Goal: Information Seeking & Learning: Learn about a topic

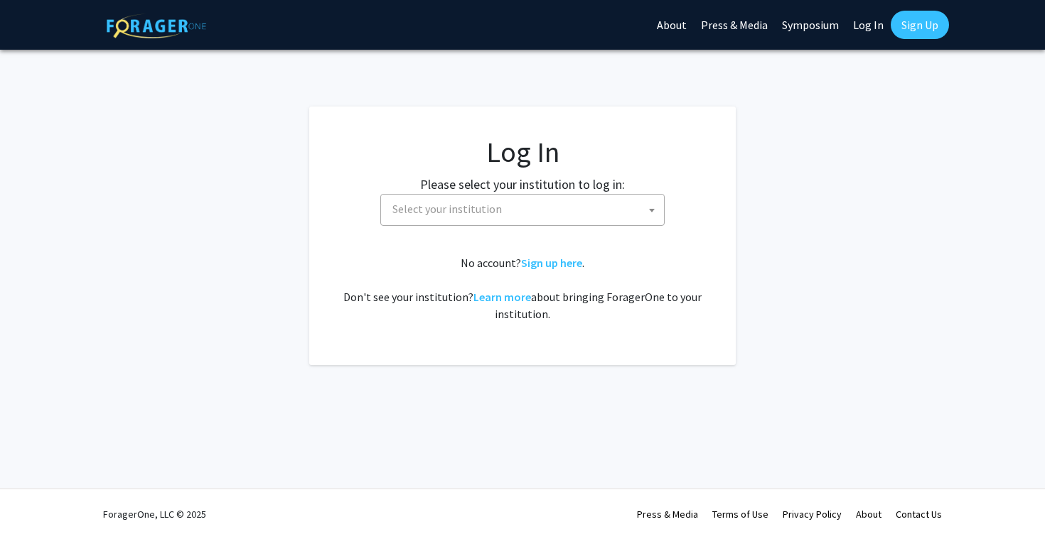
select select
click at [603, 220] on span "Select your institution" at bounding box center [525, 209] width 277 height 29
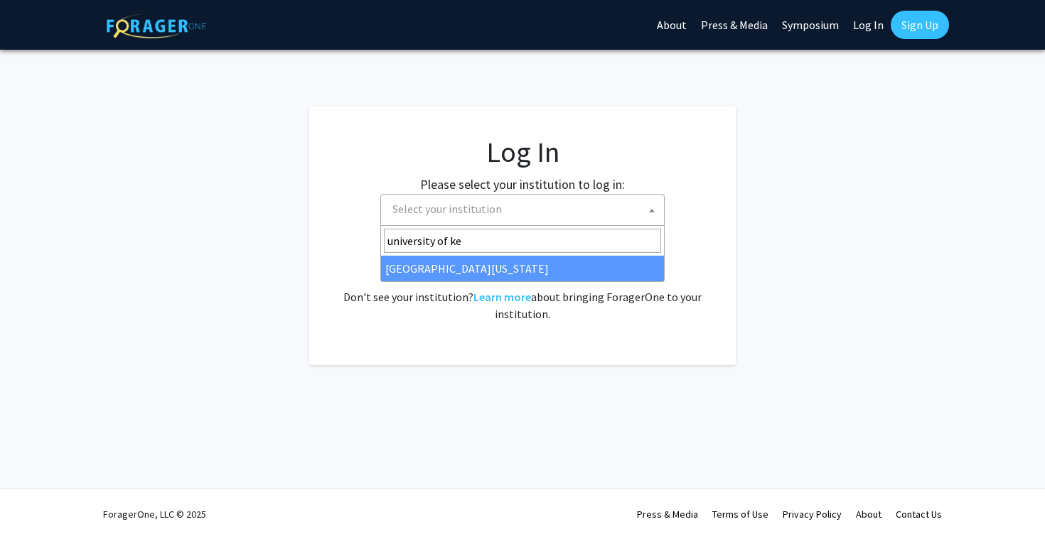
type input "university of [PERSON_NAME]"
select select "13"
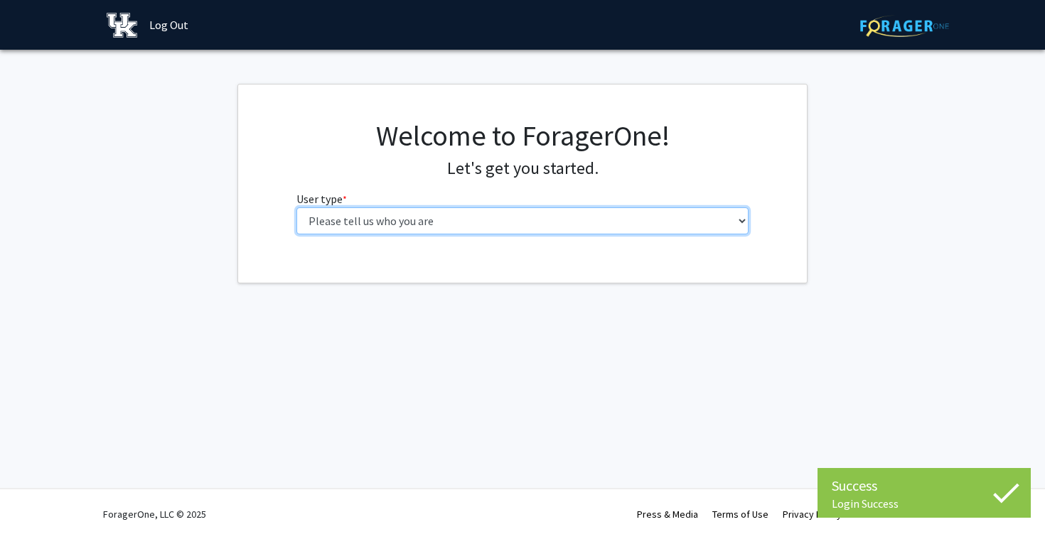
click at [657, 210] on select "Please tell us who you are Undergraduate Student Master's Student Doctoral Cand…" at bounding box center [522, 221] width 453 height 27
select select "1: undergrad"
click at [296, 208] on select "Please tell us who you are Undergraduate Student Master's Student Doctoral Cand…" at bounding box center [522, 221] width 453 height 27
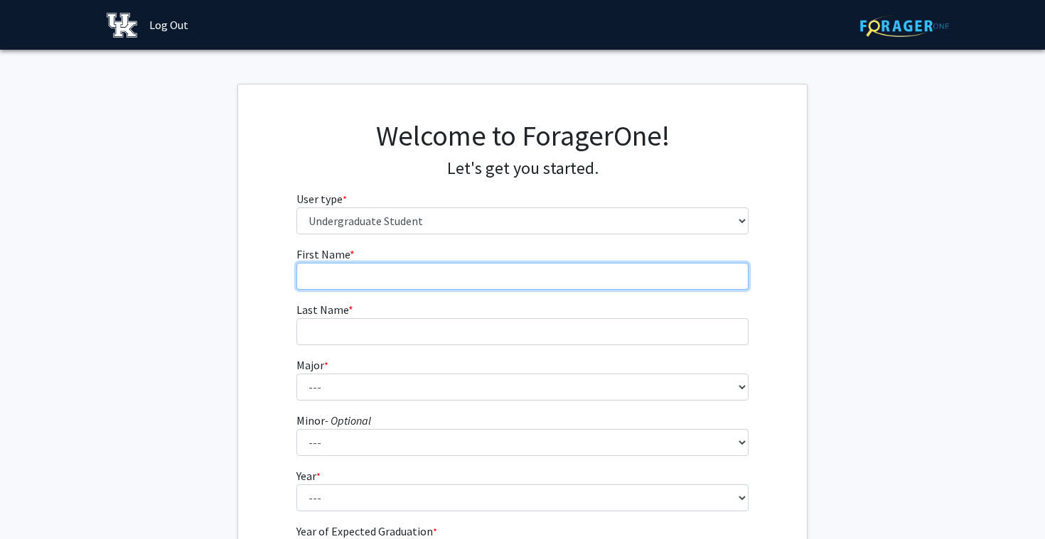
click at [655, 276] on input "First Name * required" at bounding box center [522, 276] width 453 height 27
type input "[PERSON_NAME]"
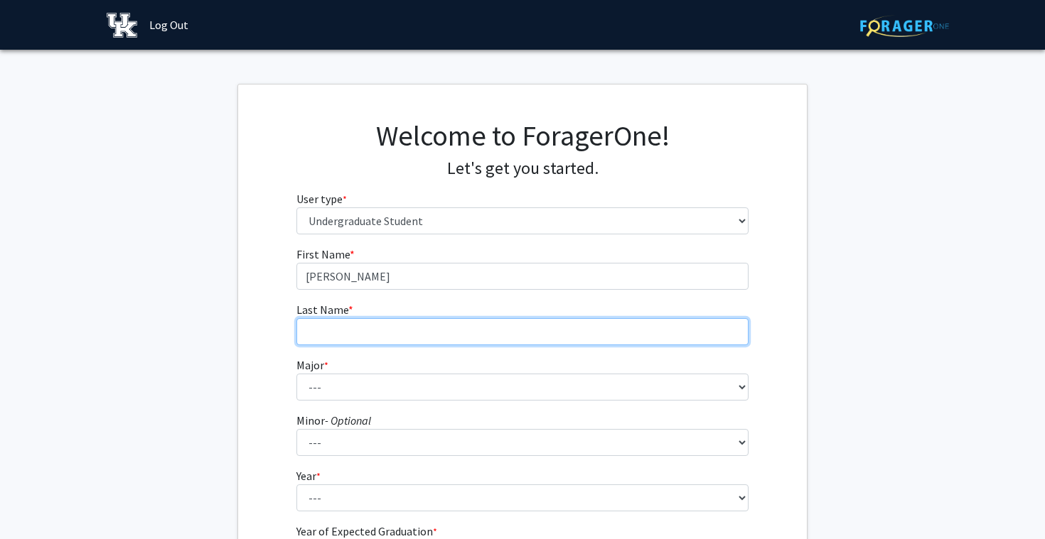
click at [586, 341] on input "Last Name * required" at bounding box center [522, 331] width 453 height 27
type input "Vu"
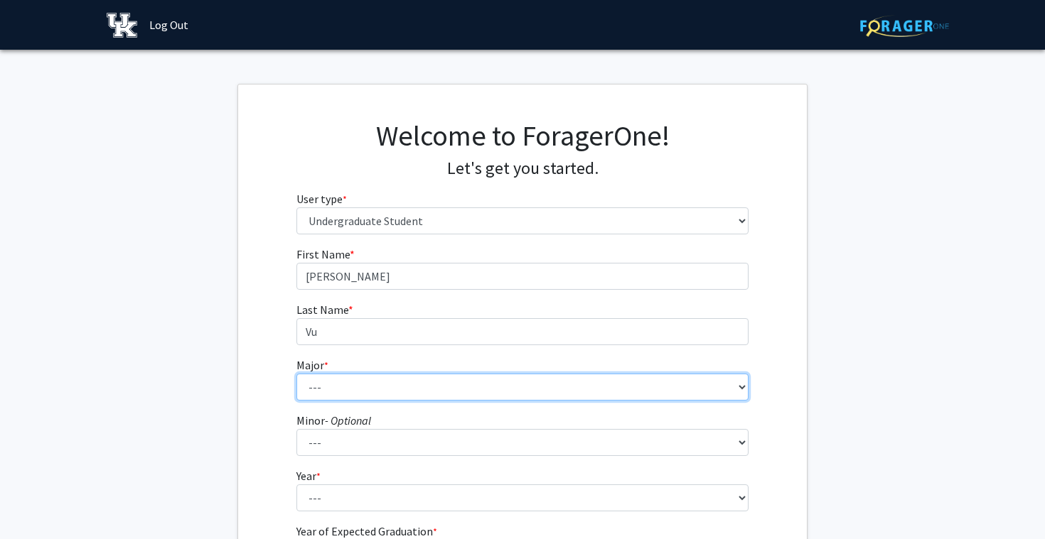
click at [564, 391] on select "--- Accounting Aerospace Engineering African American & Africana Studies Agricu…" at bounding box center [522, 387] width 453 height 27
select select "31: 868"
click at [296, 374] on select "--- Accounting Aerospace Engineering African American & Africana Studies Agricu…" at bounding box center [522, 387] width 453 height 27
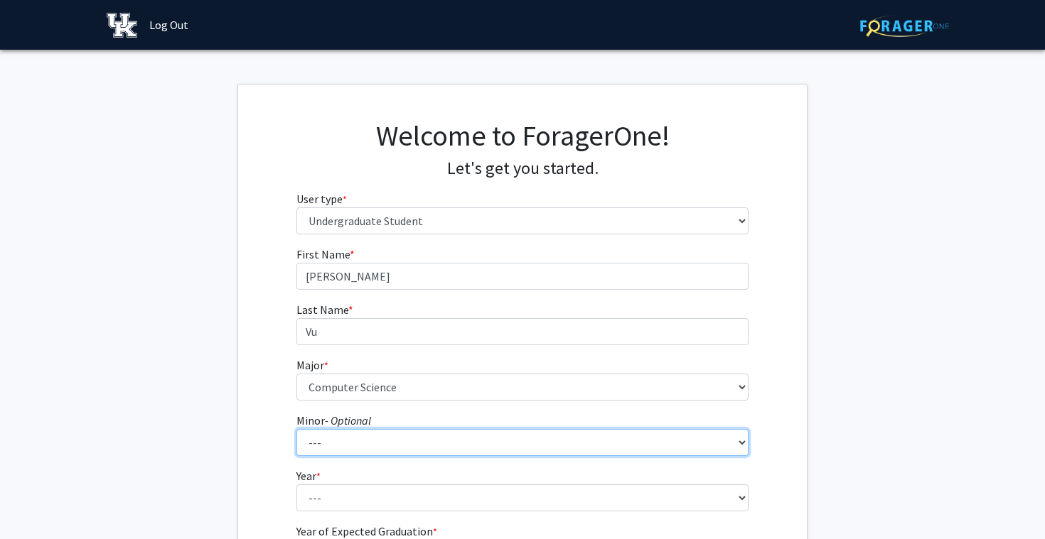
click at [471, 450] on select "--- African American & Africana Studies Agricultural Economics American Studies…" at bounding box center [522, 442] width 453 height 27
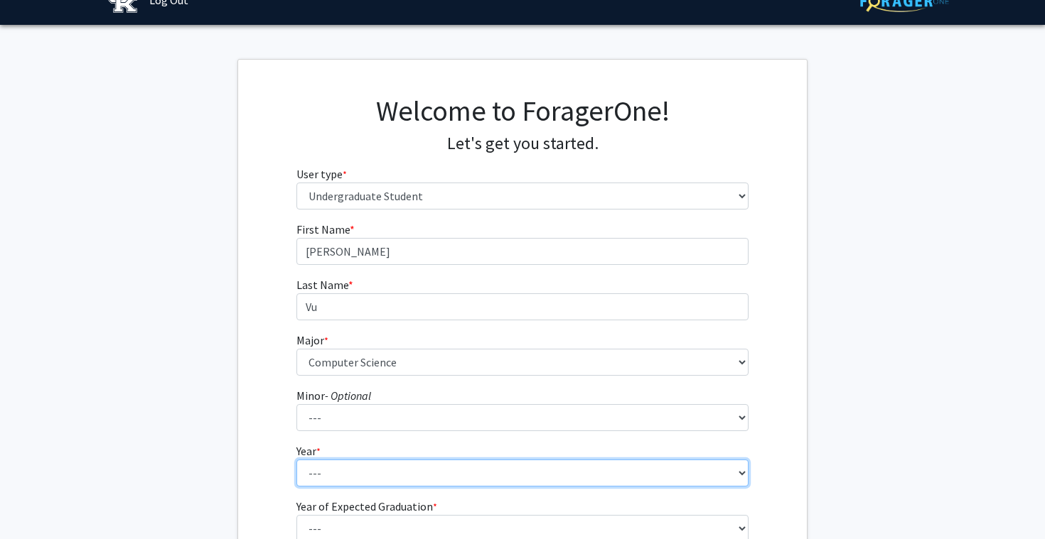
click at [349, 470] on select "--- First-year Sophomore Junior Senior Postbaccalaureate Certificate" at bounding box center [522, 473] width 453 height 27
select select "1: first-year"
click at [296, 460] on select "--- First-year Sophomore Junior Senior Postbaccalaureate Certificate" at bounding box center [522, 473] width 453 height 27
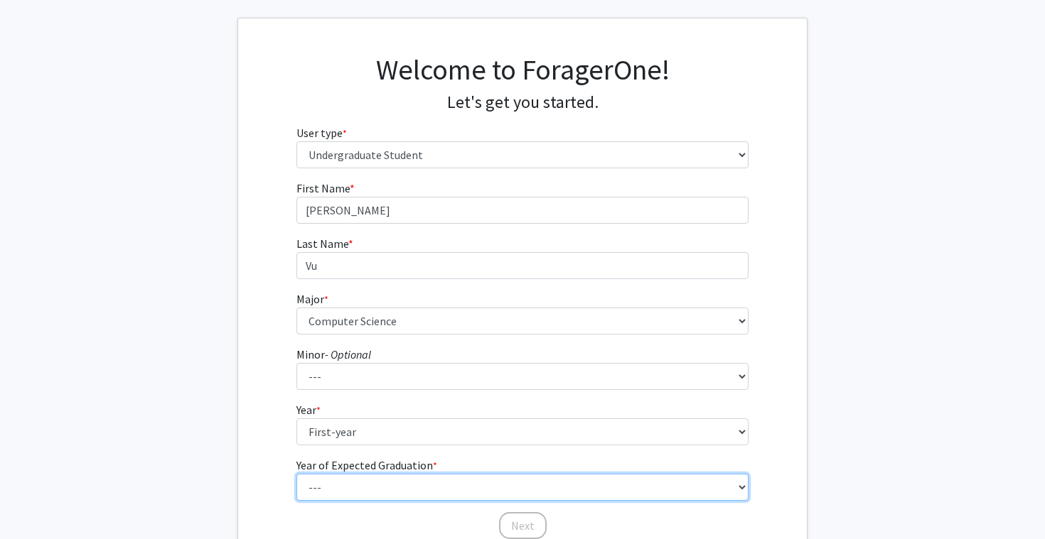
click at [408, 488] on select "--- 2025 2026 2027 2028 2029 2030 2031 2032 2033 2034" at bounding box center [522, 487] width 453 height 27
select select "5: 2029"
click at [296, 474] on select "--- 2025 2026 2027 2028 2029 2030 2031 2032 2033 2034" at bounding box center [522, 487] width 453 height 27
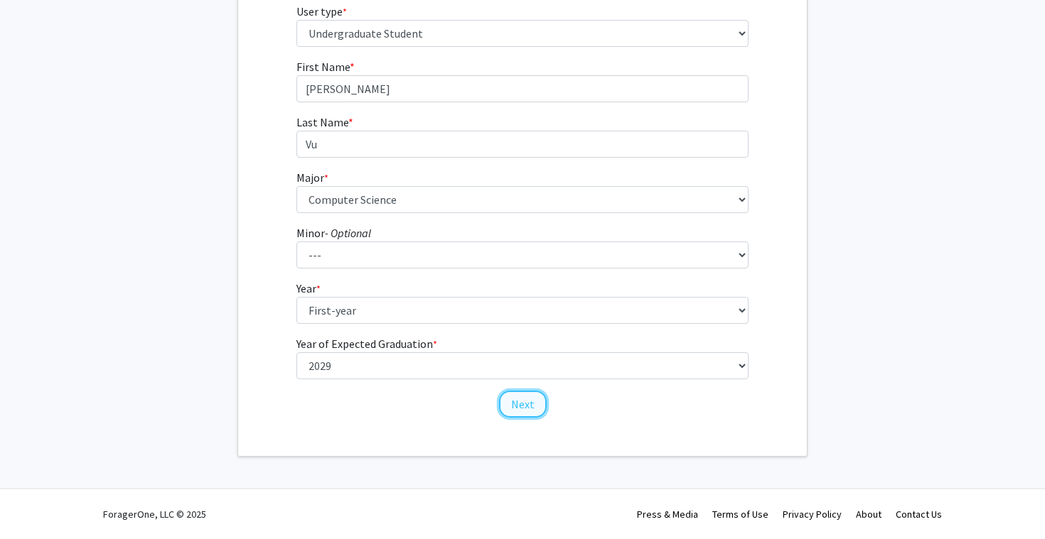
click at [520, 397] on button "Next" at bounding box center [523, 404] width 48 height 27
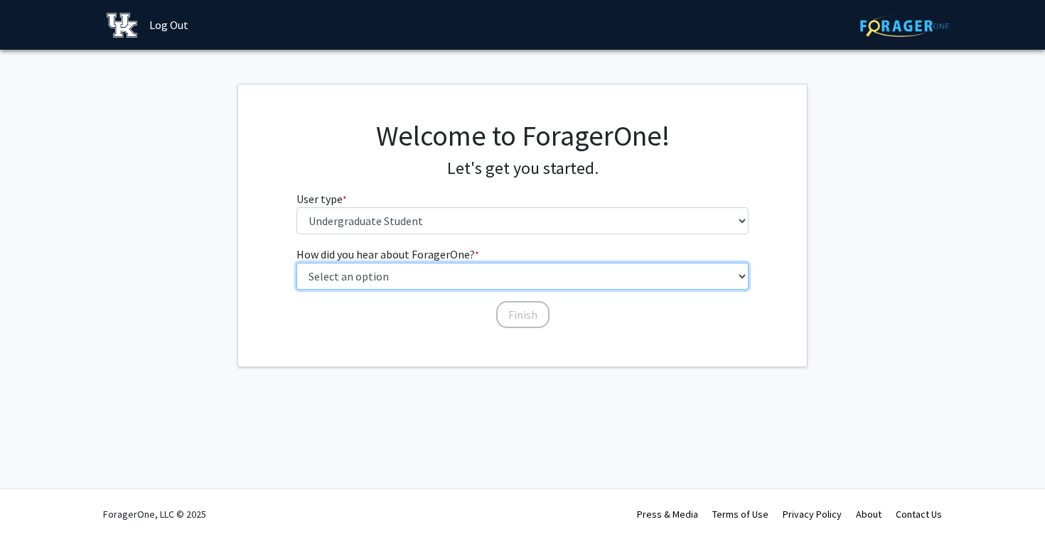
click at [551, 274] on select "Select an option Peer/student recommendation Faculty/staff recommendation Unive…" at bounding box center [522, 276] width 453 height 27
select select "3: university_website"
click at [296, 263] on select "Select an option Peer/student recommendation Faculty/staff recommendation Unive…" at bounding box center [522, 276] width 453 height 27
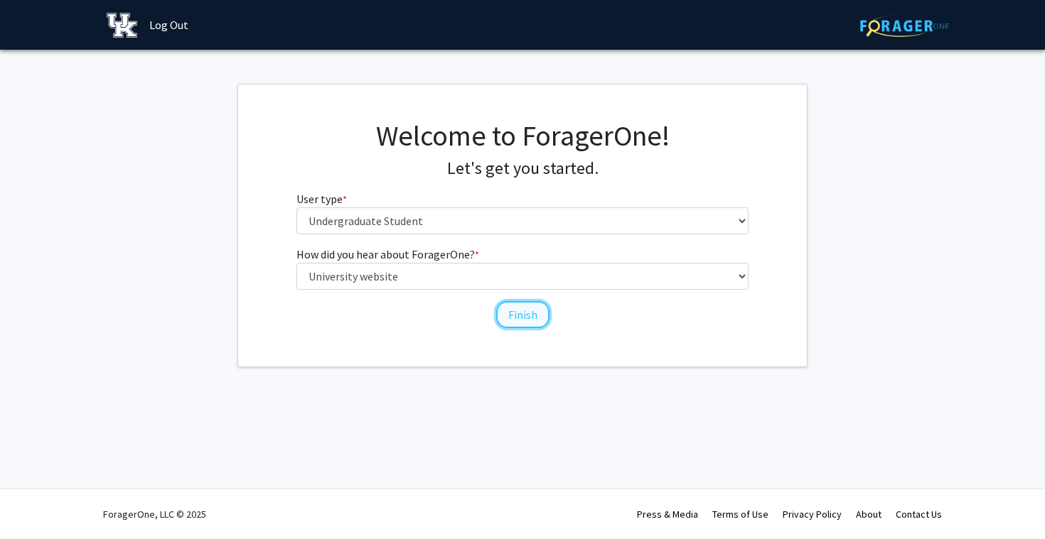
click at [515, 318] on button "Finish" at bounding box center [522, 314] width 53 height 27
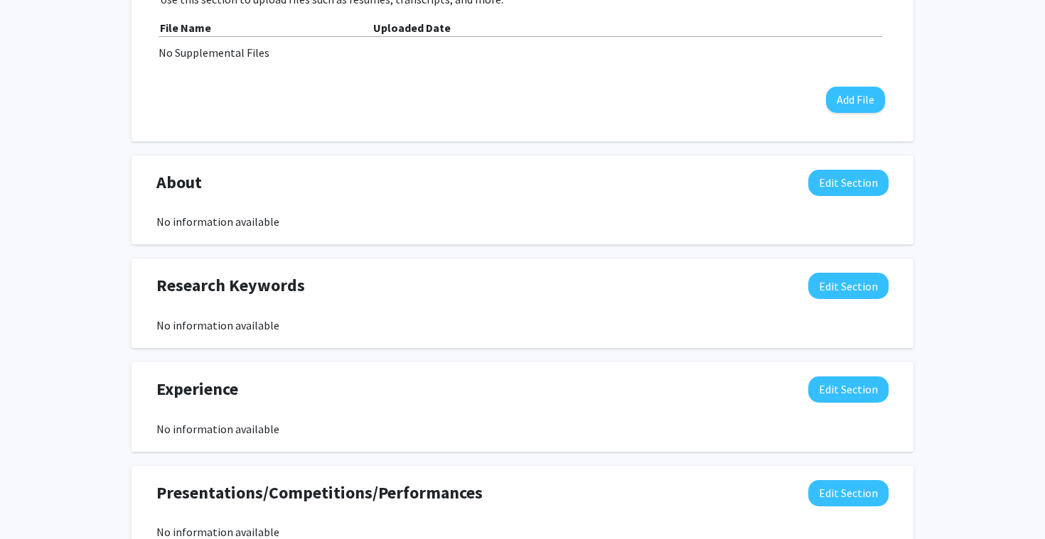
scroll to position [473, 0]
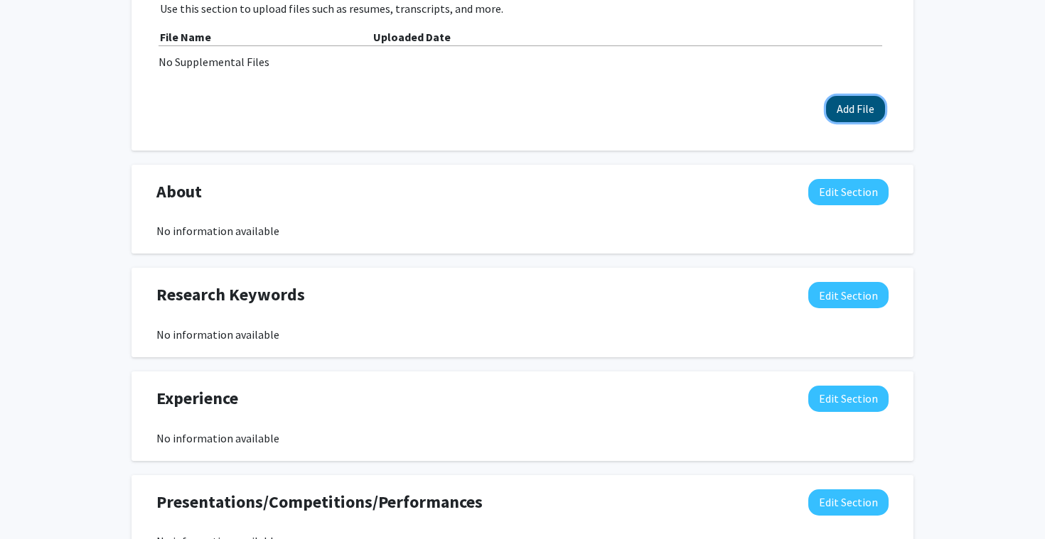
click at [859, 114] on button "Add File" at bounding box center [855, 109] width 59 height 26
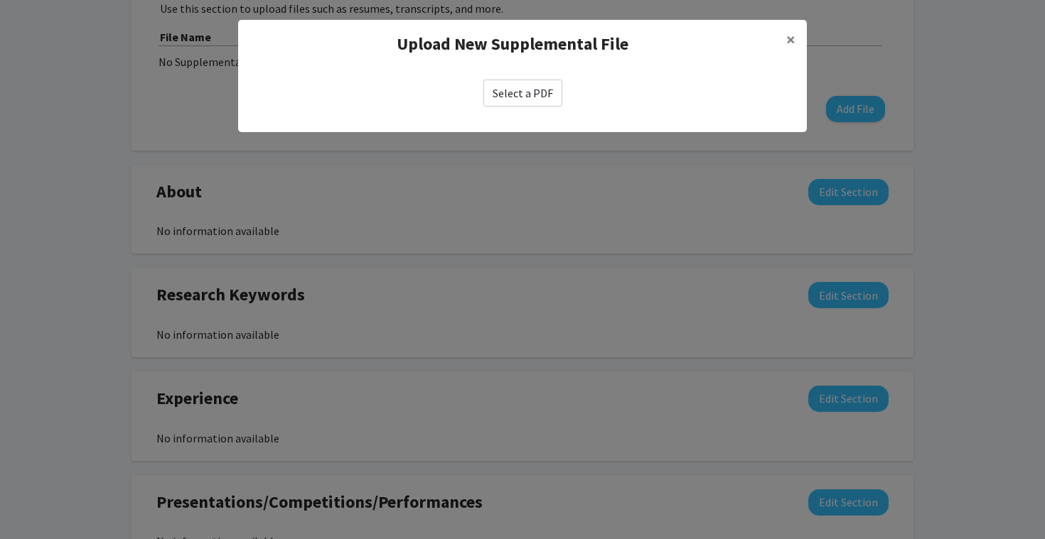
click at [552, 100] on label "Select a PDF" at bounding box center [522, 93] width 79 height 27
click at [0, 0] on input "Select a PDF" at bounding box center [0, 0] width 0 height 0
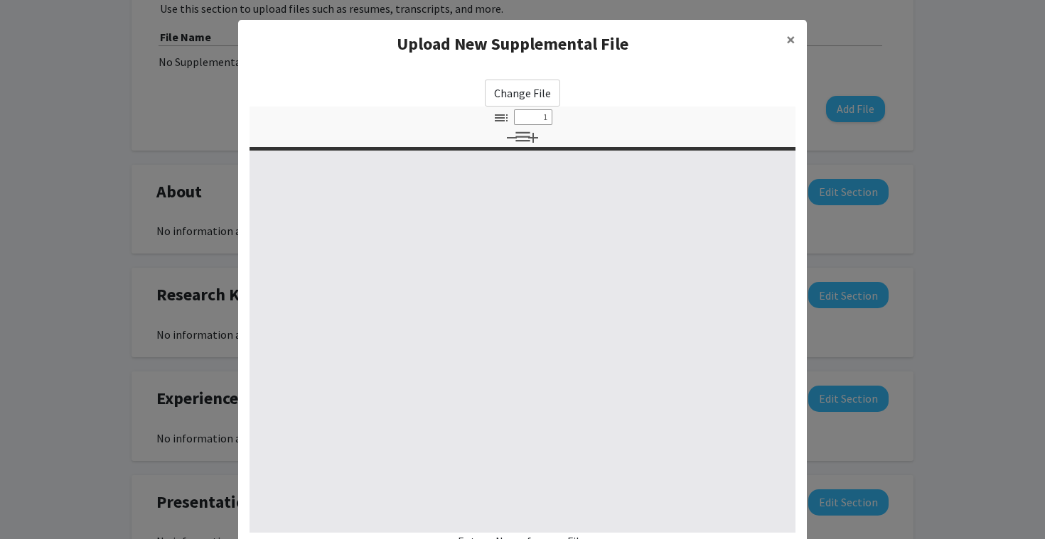
select select "custom"
type input "0"
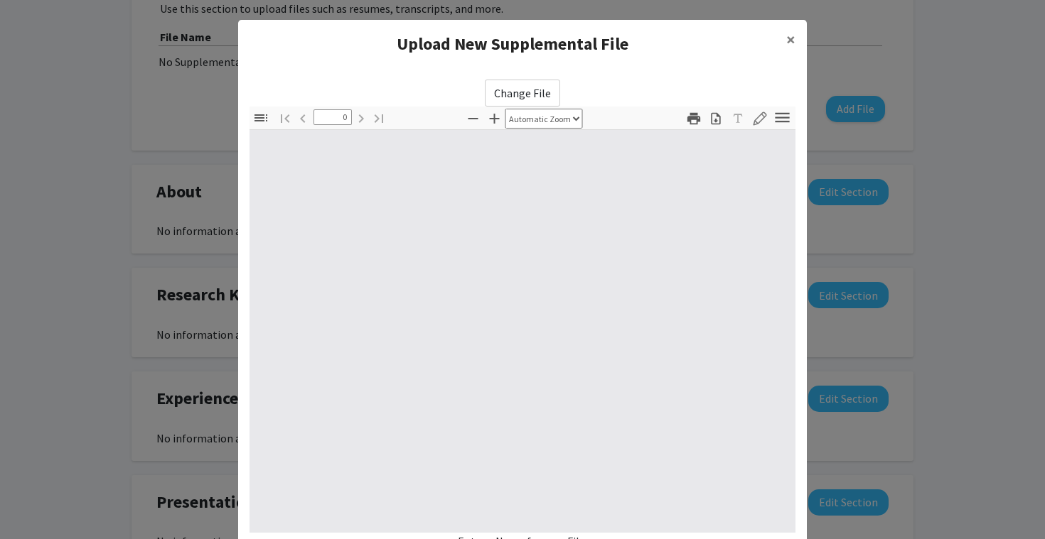
select select "custom"
type input "1"
select select "auto"
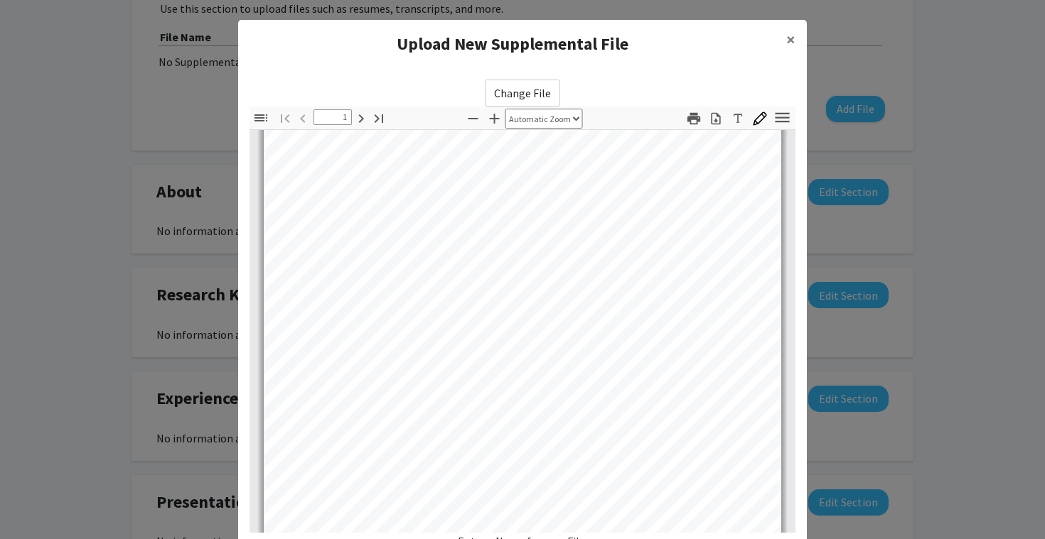
type input "2"
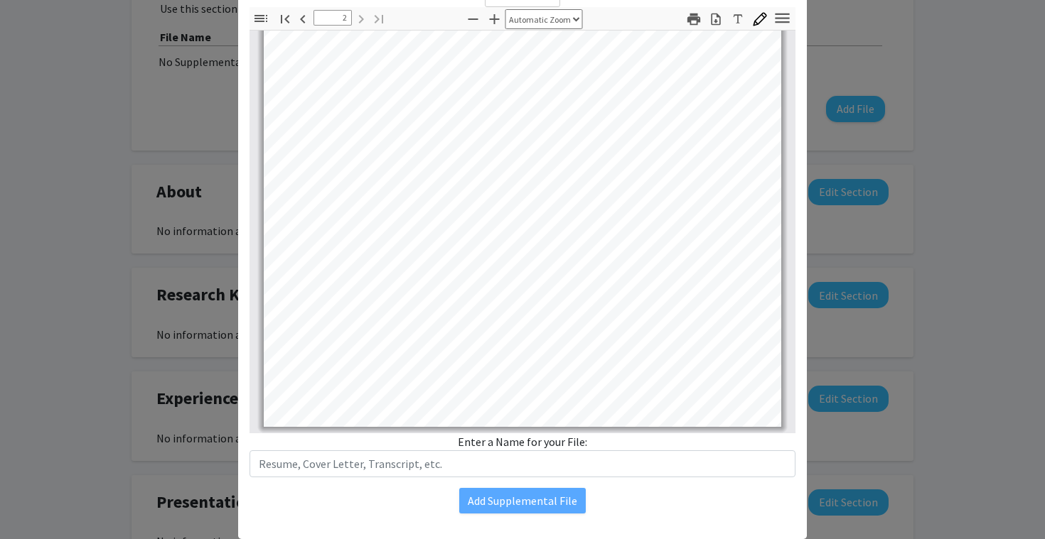
scroll to position [134, 0]
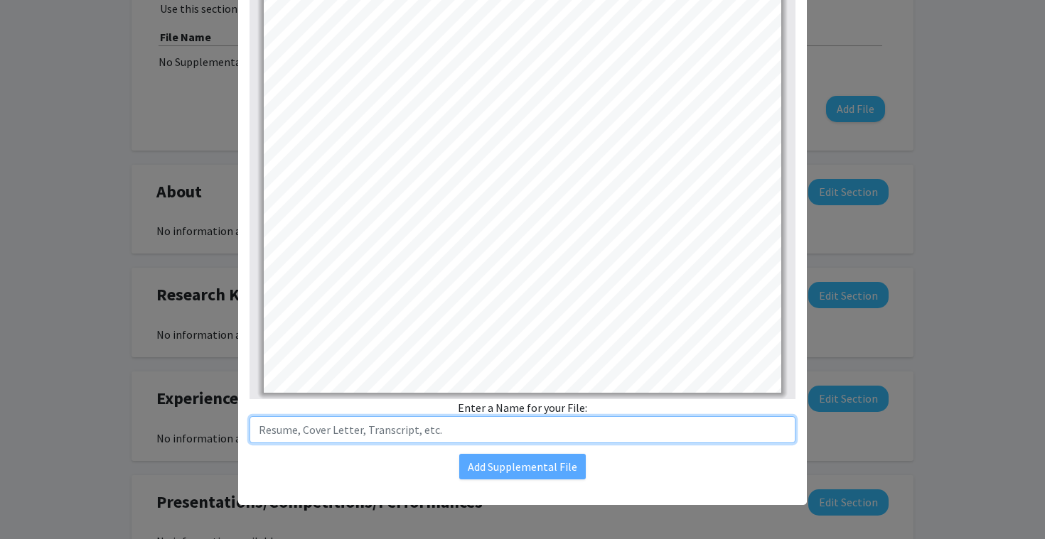
click at [571, 434] on input "text" at bounding box center [522, 429] width 546 height 27
type input "Resume"
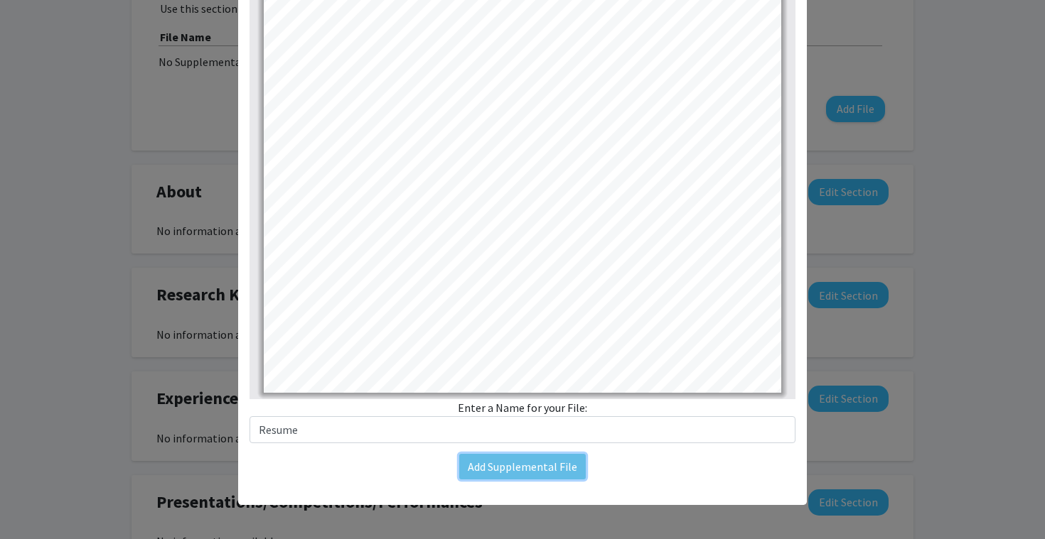
click at [544, 465] on button "Add Supplemental File" at bounding box center [522, 467] width 127 height 26
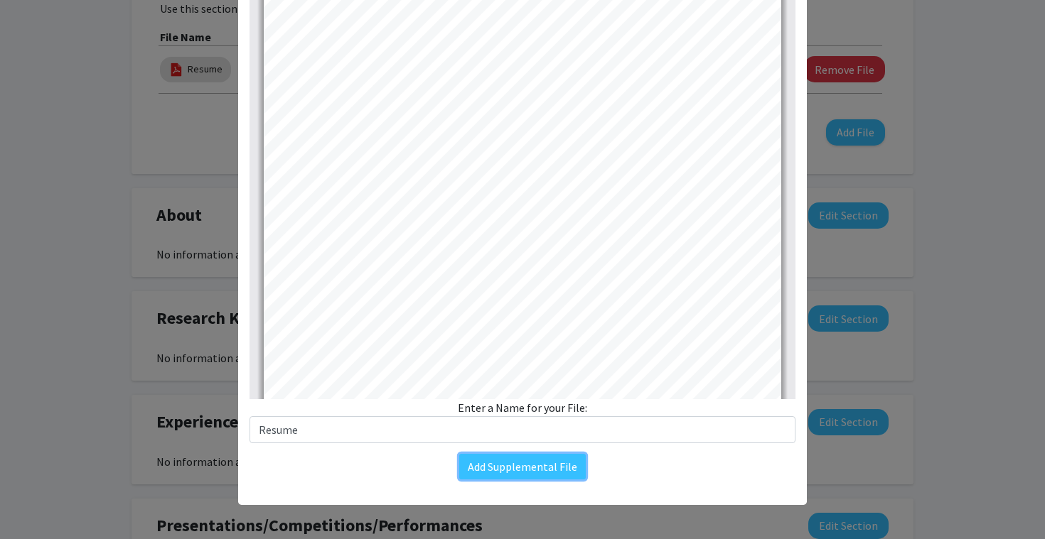
scroll to position [554, 0]
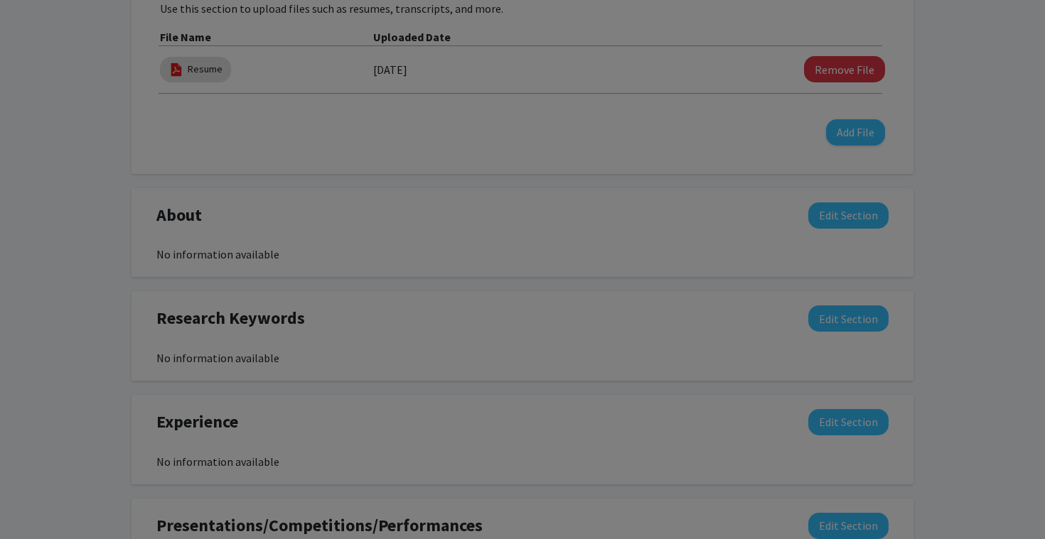
type input "1"
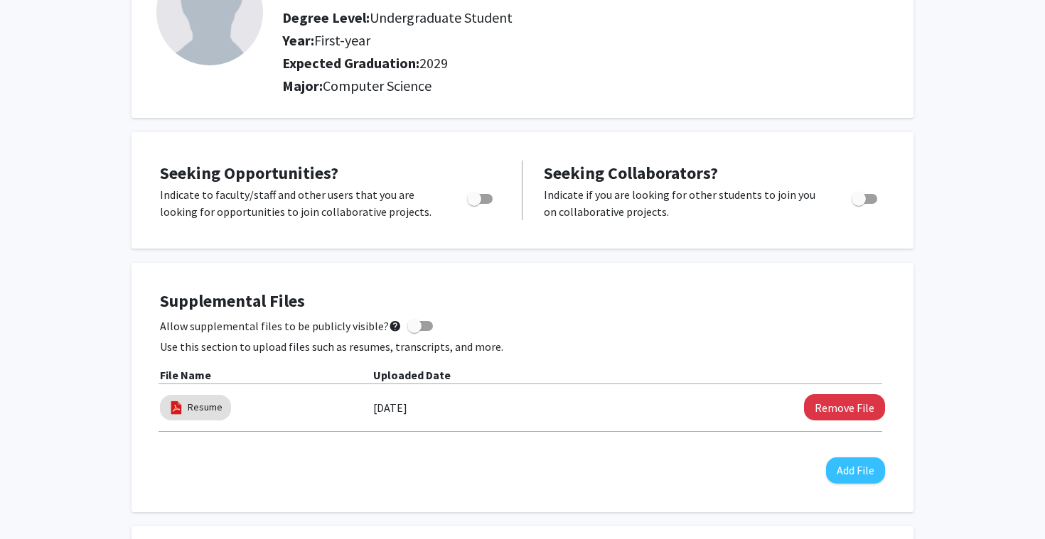
scroll to position [0, 0]
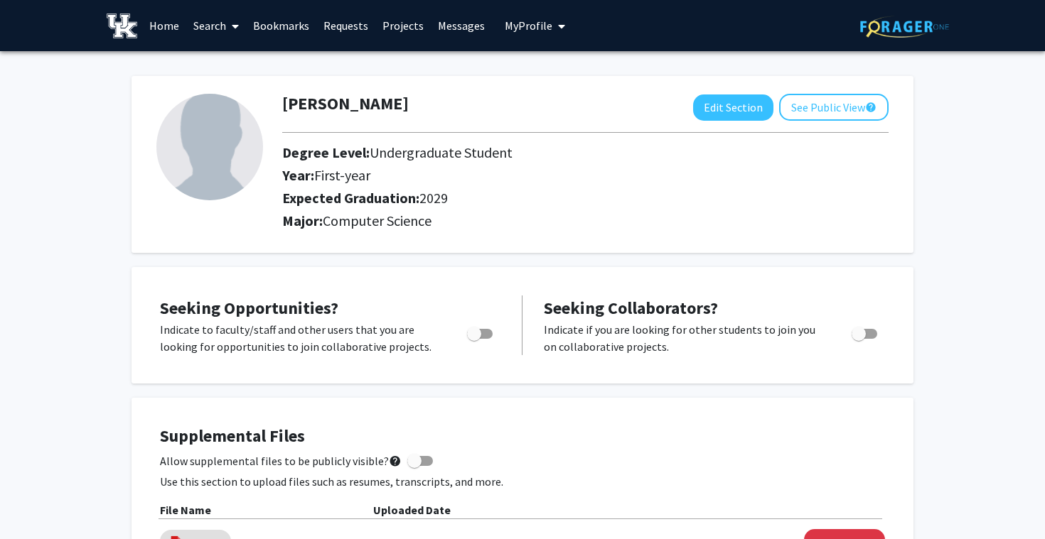
click at [223, 23] on link "Search" at bounding box center [216, 26] width 60 height 50
click at [173, 22] on link "Home" at bounding box center [164, 26] width 44 height 50
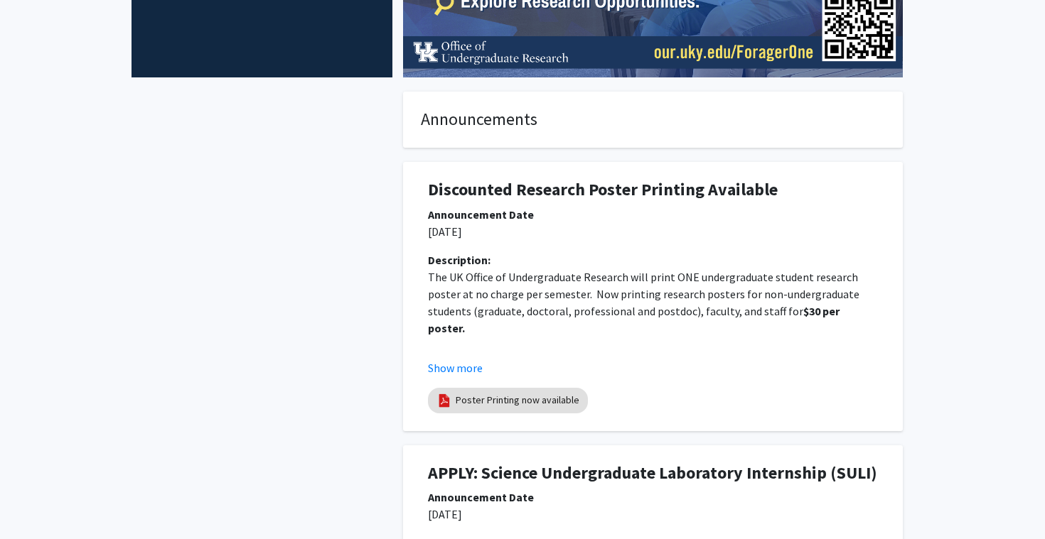
scroll to position [303, 0]
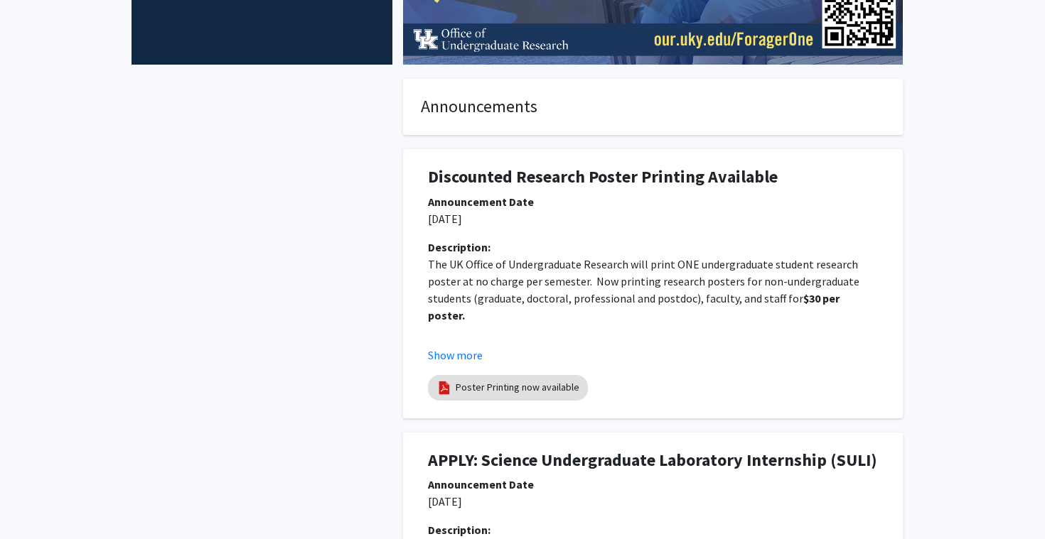
click at [755, 288] on span "The UK Office of Undergraduate Research will print ONE undergraduate student re…" at bounding box center [645, 281] width 434 height 48
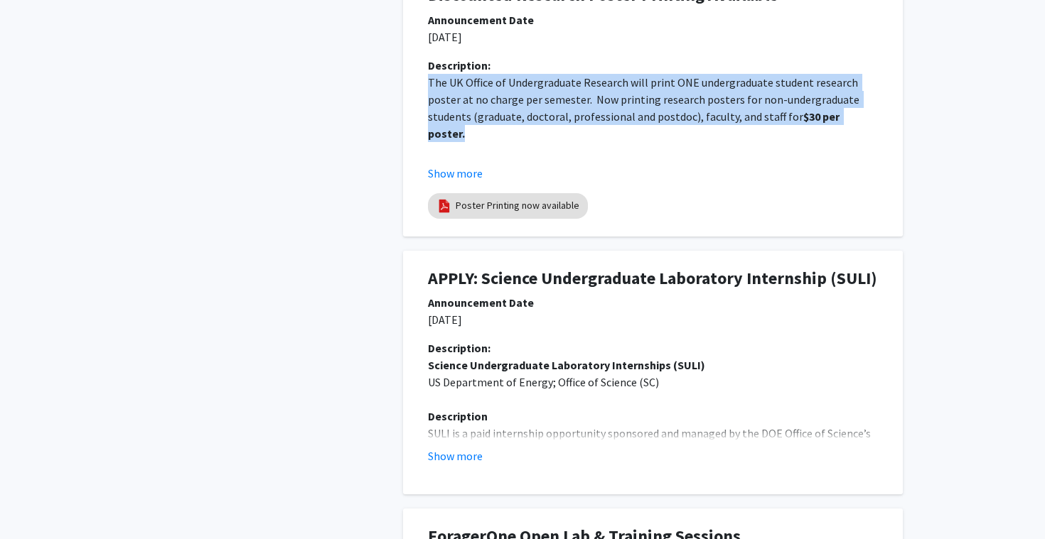
scroll to position [643, 0]
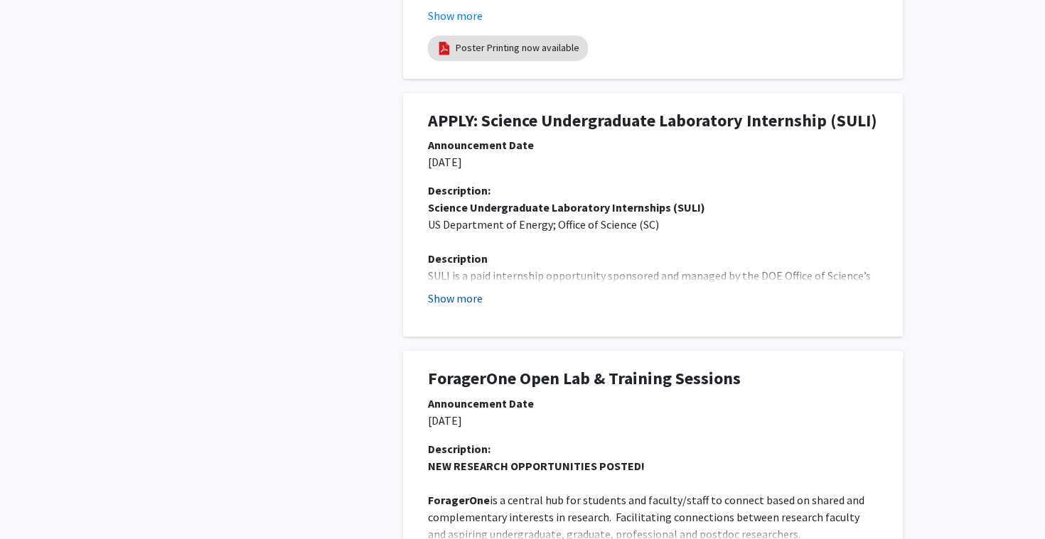
click at [466, 296] on button "Show more" at bounding box center [455, 298] width 55 height 17
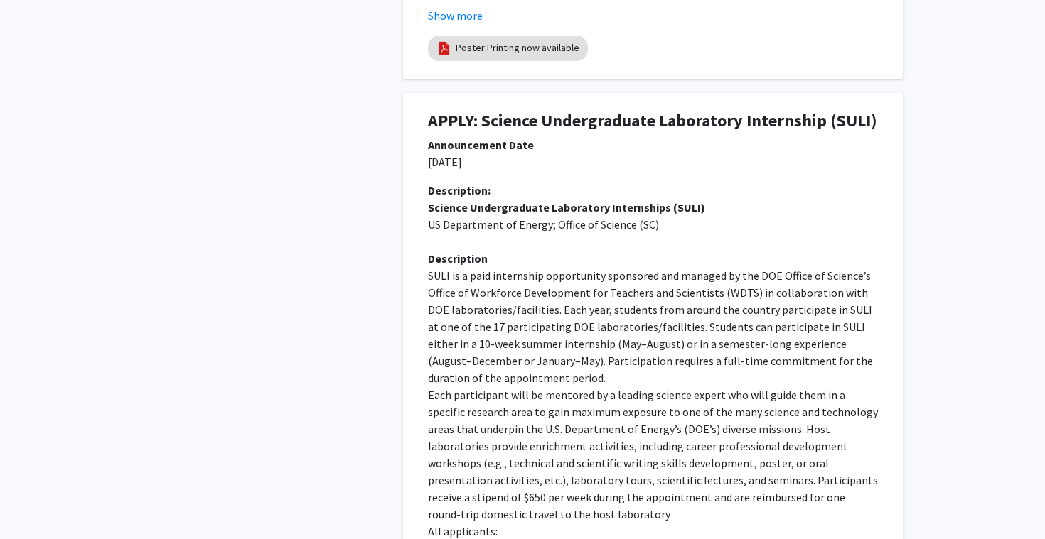
click at [466, 296] on p "SULI is a paid internship opportunity sponsored and managed by the DOE Office o…" at bounding box center [653, 326] width 450 height 119
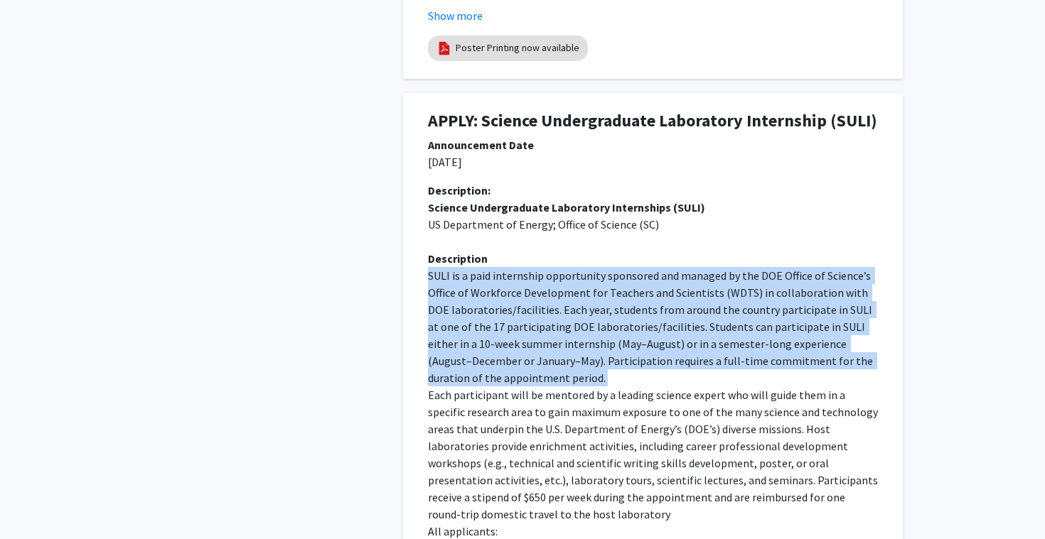
click at [466, 296] on p "SULI is a paid internship opportunity sponsored and managed by the DOE Office o…" at bounding box center [653, 326] width 450 height 119
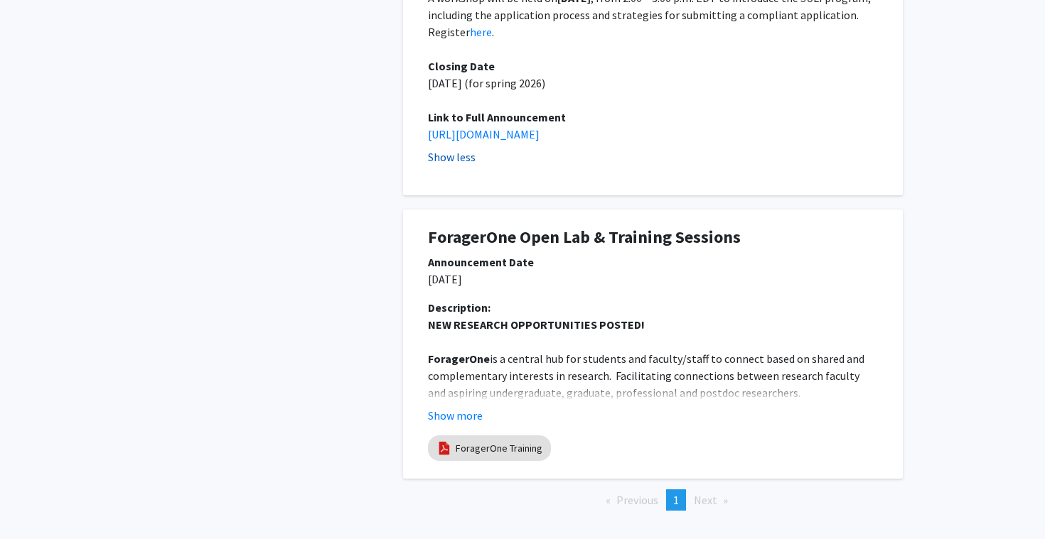
scroll to position [1390, 0]
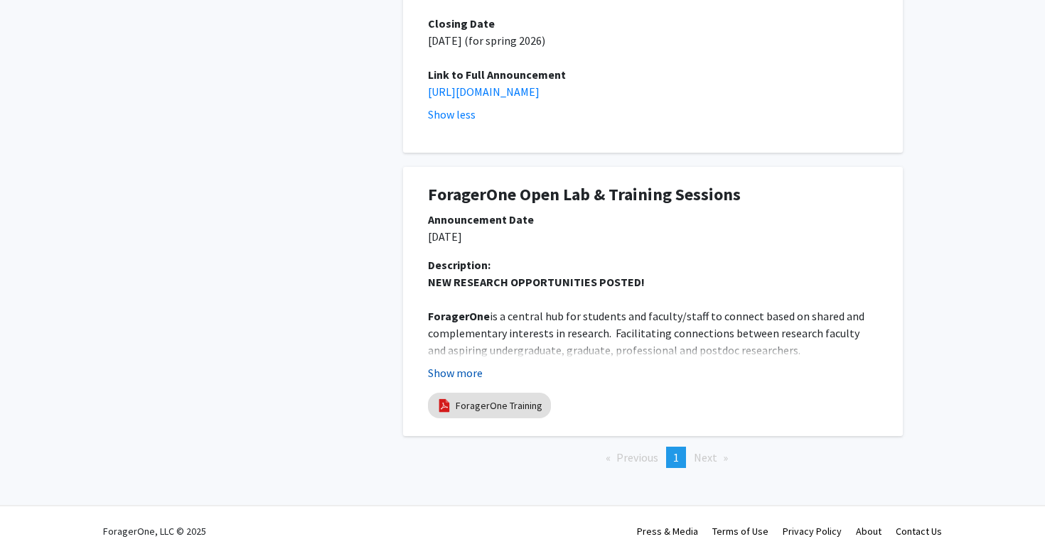
click at [470, 365] on button "Show more" at bounding box center [455, 373] width 55 height 17
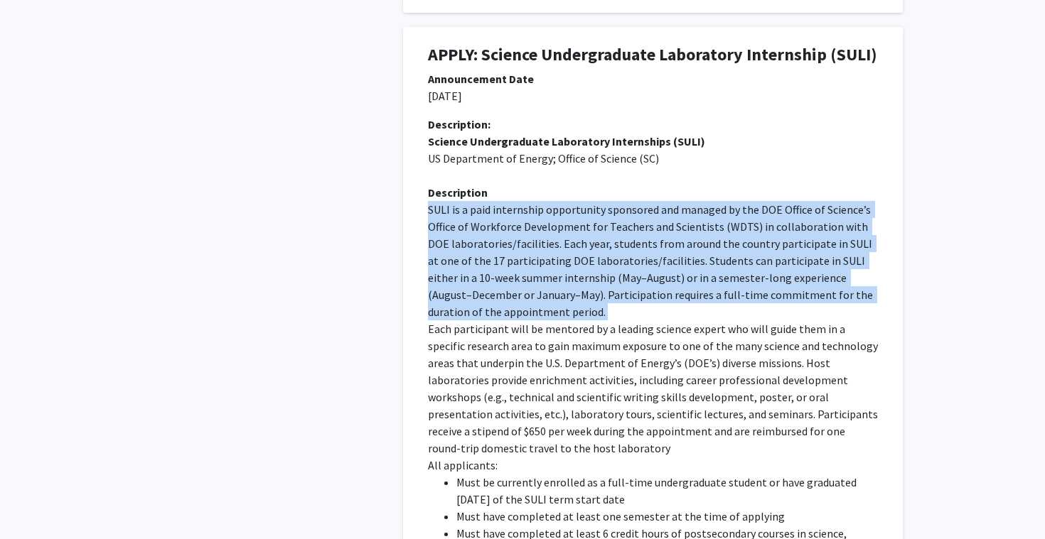
scroll to position [710, 0]
click at [504, 335] on p "Each participant will be mentored by a leading science expert who will guide th…" at bounding box center [653, 388] width 450 height 136
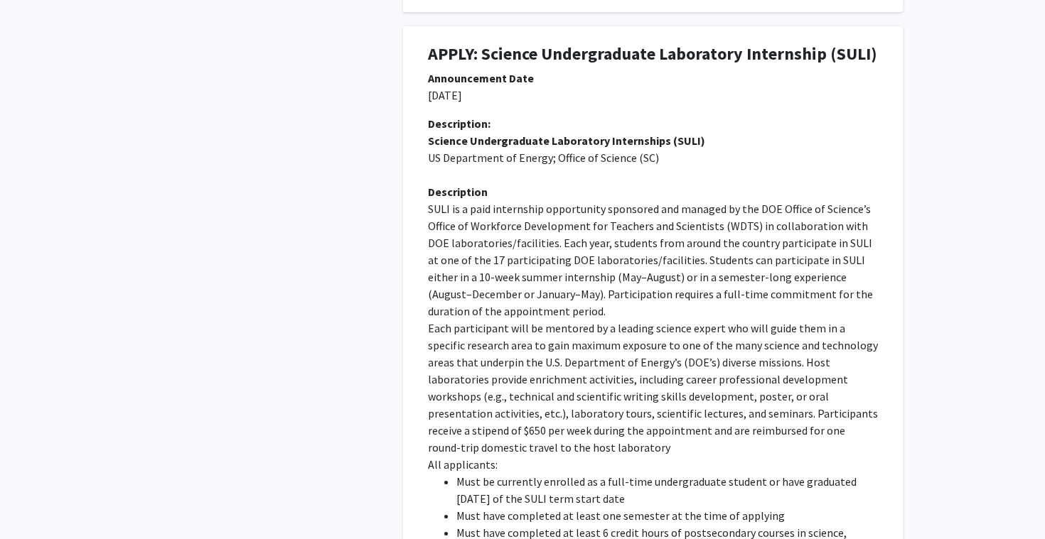
click at [504, 335] on p "Each participant will be mentored by a leading science expert who will guide th…" at bounding box center [653, 388] width 450 height 136
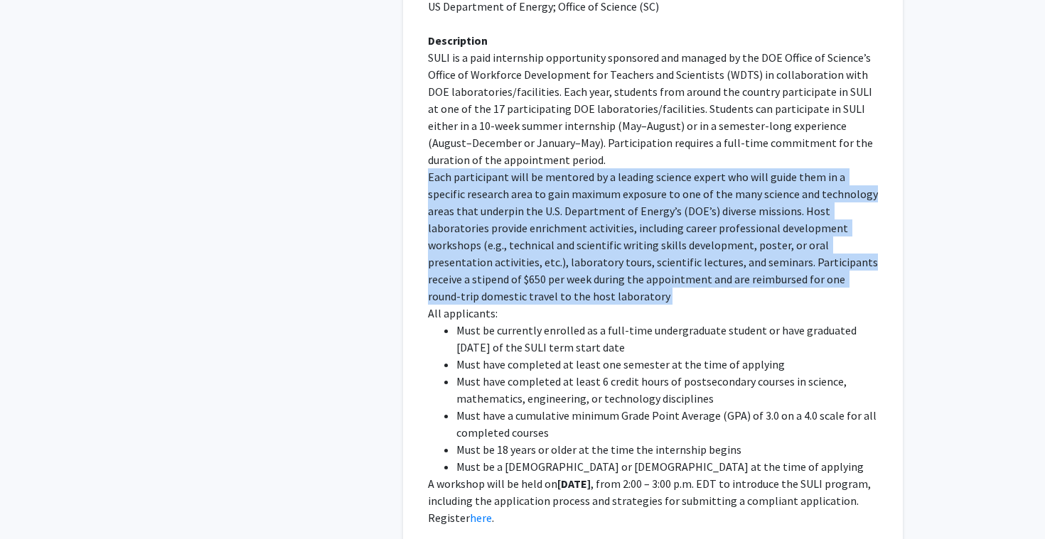
scroll to position [863, 0]
click at [504, 335] on li "Must be currently enrolled as a full-time undergraduate student or have graduat…" at bounding box center [666, 338] width 421 height 34
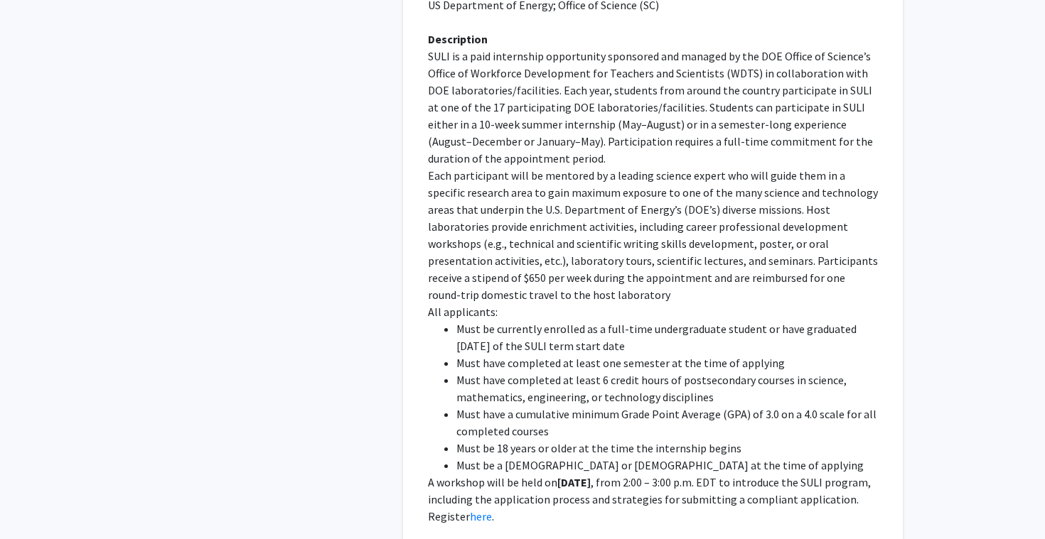
click at [504, 335] on li "Must be currently enrolled as a full-time undergraduate student or have graduat…" at bounding box center [666, 338] width 421 height 34
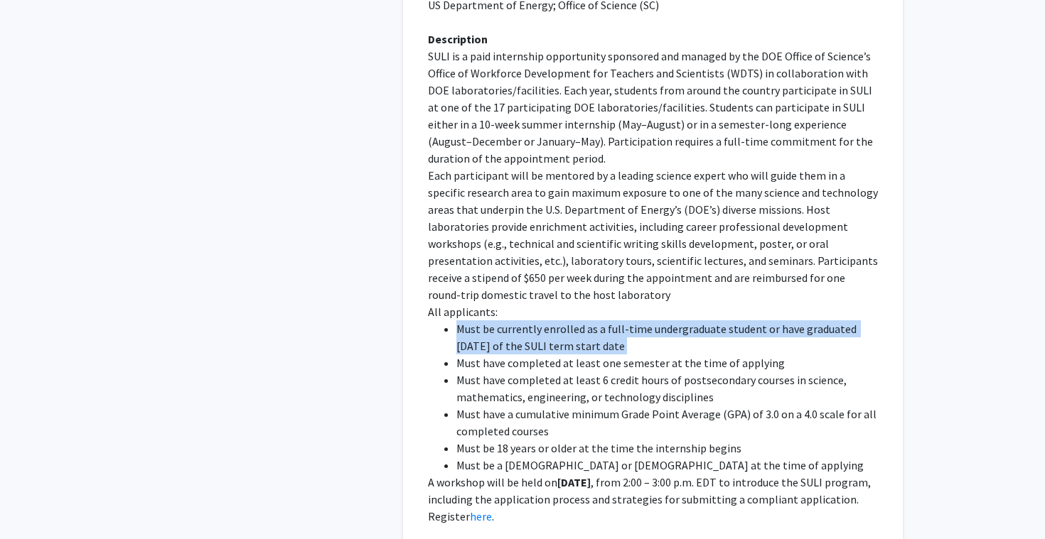
click at [511, 355] on li "Must have completed at least one semester at the time of applying" at bounding box center [666, 363] width 421 height 17
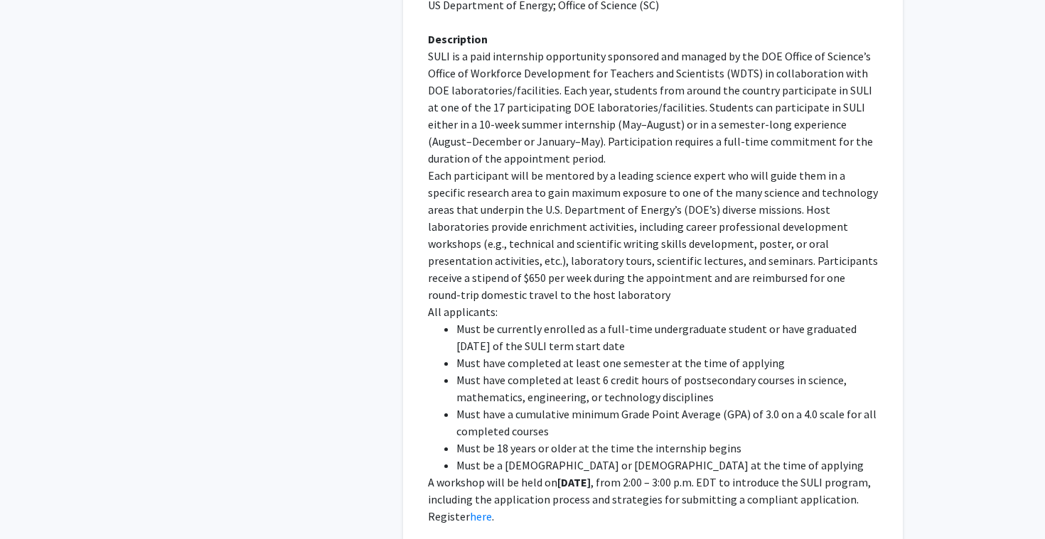
click at [511, 355] on li "Must have completed at least one semester at the time of applying" at bounding box center [666, 363] width 421 height 17
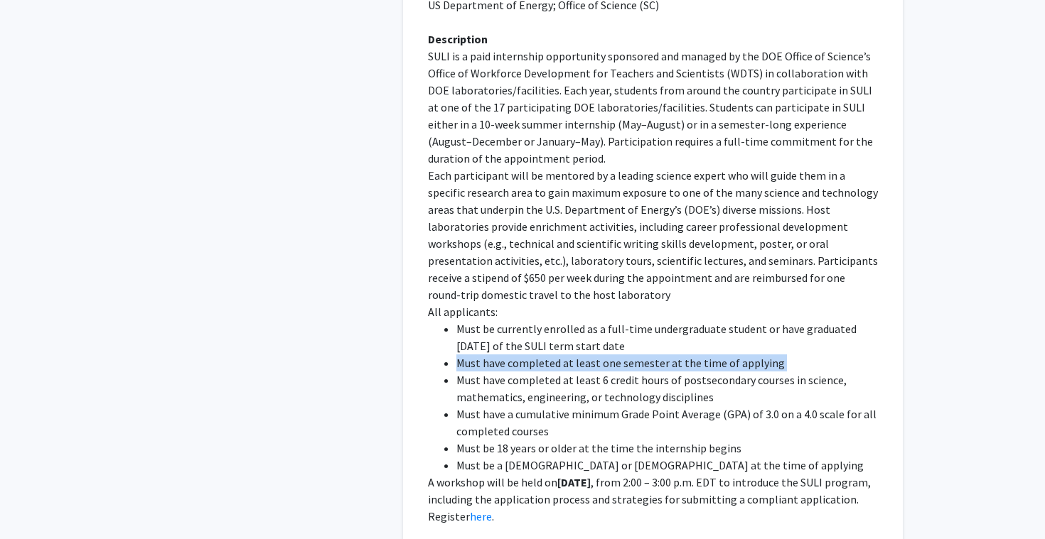
click at [517, 372] on li "Must have completed at least 6 credit hours of postsecondary courses in science…" at bounding box center [666, 389] width 421 height 34
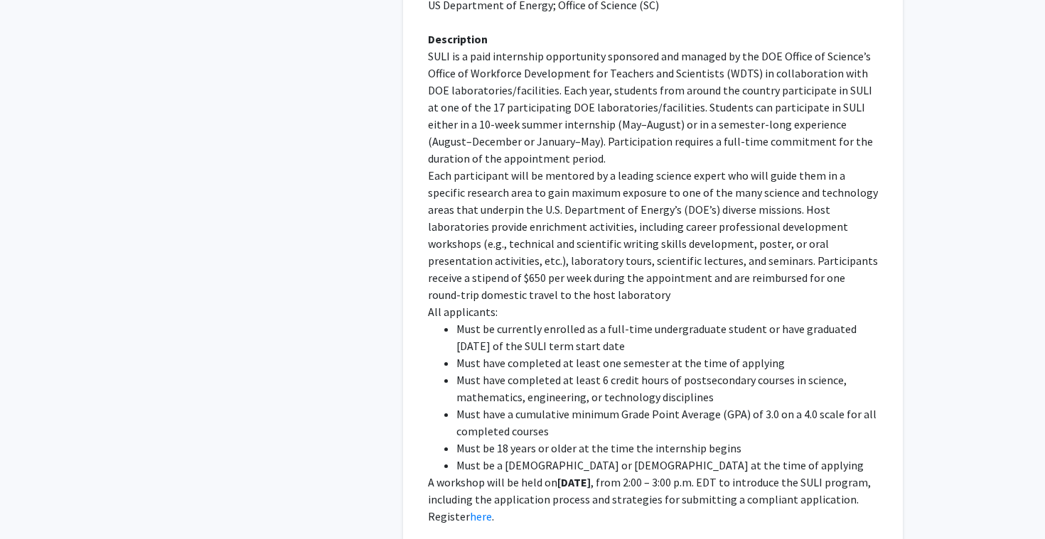
click at [517, 372] on li "Must have completed at least 6 credit hours of postsecondary courses in science…" at bounding box center [666, 389] width 421 height 34
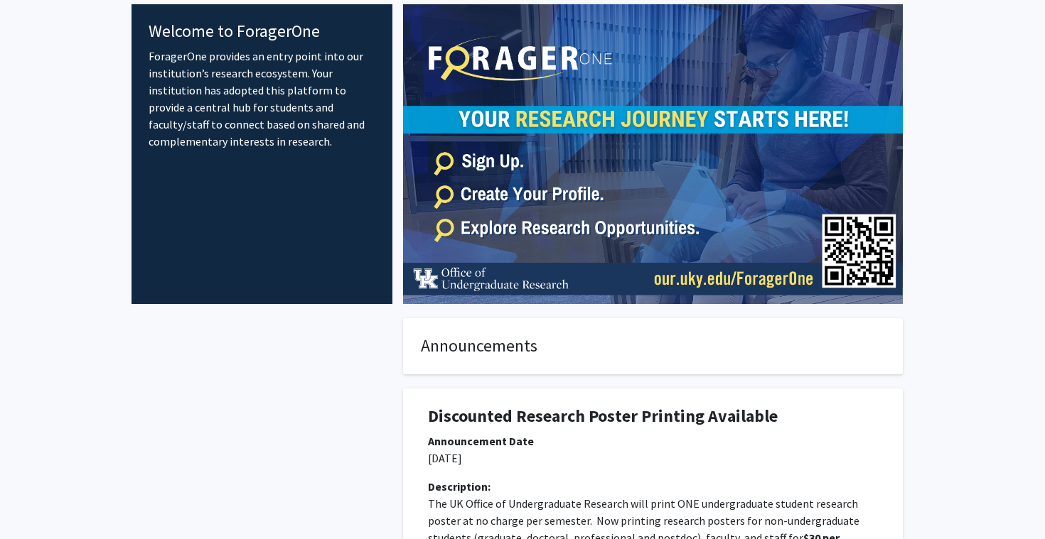
scroll to position [0, 0]
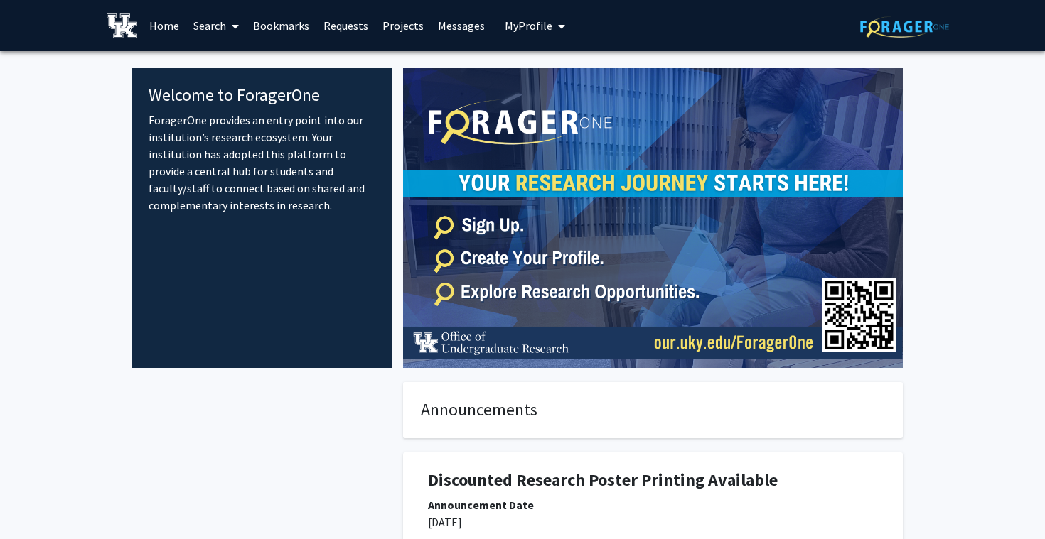
click at [399, 28] on link "Projects" at bounding box center [402, 26] width 55 height 50
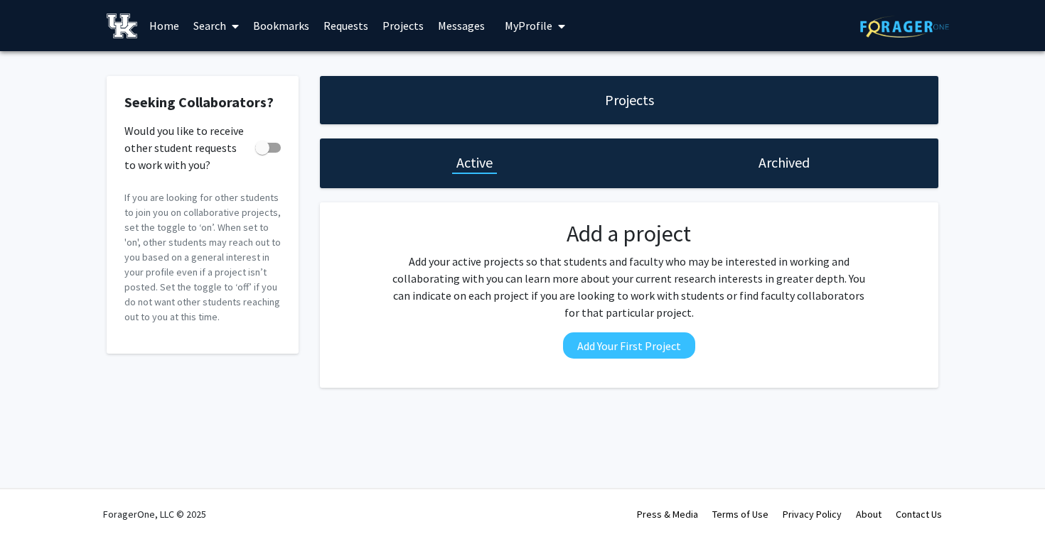
click at [288, 24] on link "Bookmarks" at bounding box center [281, 26] width 70 height 50
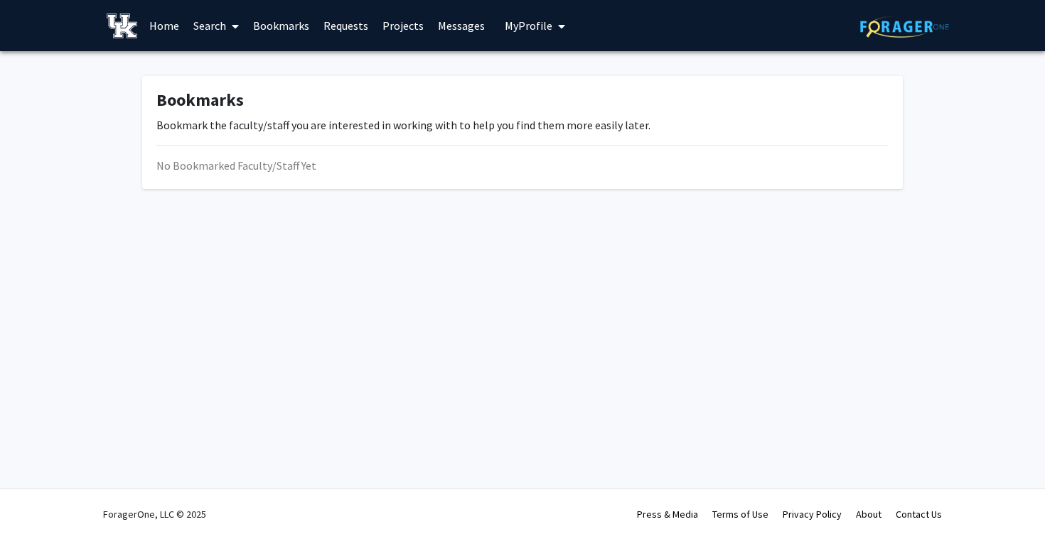
click at [171, 22] on link "Home" at bounding box center [164, 26] width 44 height 50
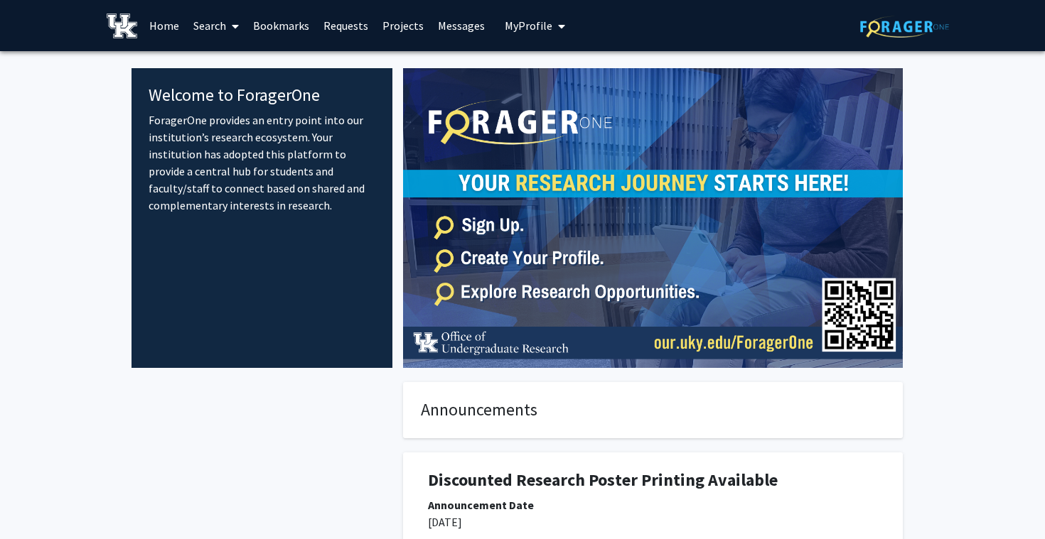
click at [226, 21] on link "Search" at bounding box center [216, 26] width 60 height 50
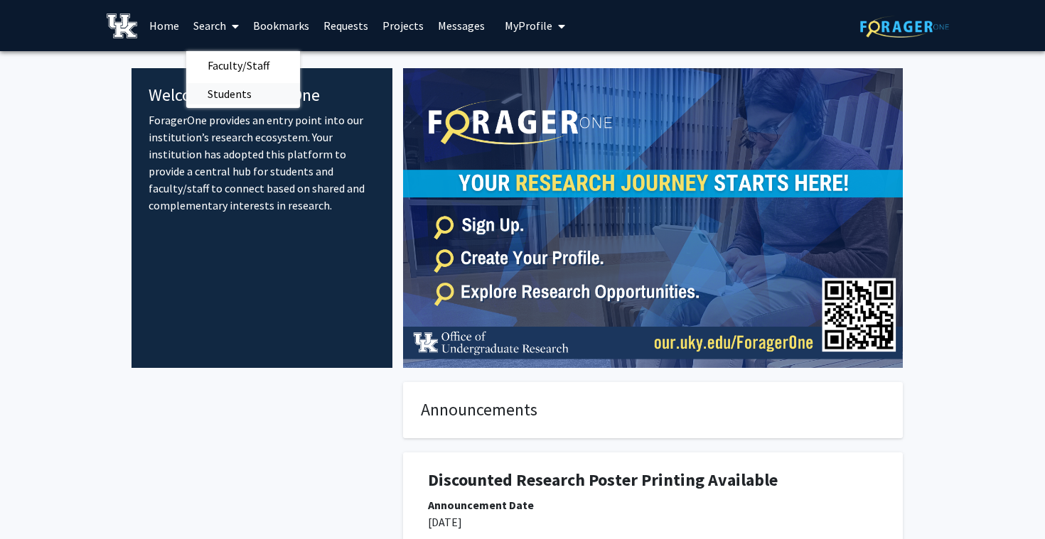
click at [241, 85] on span "Students" at bounding box center [229, 94] width 87 height 28
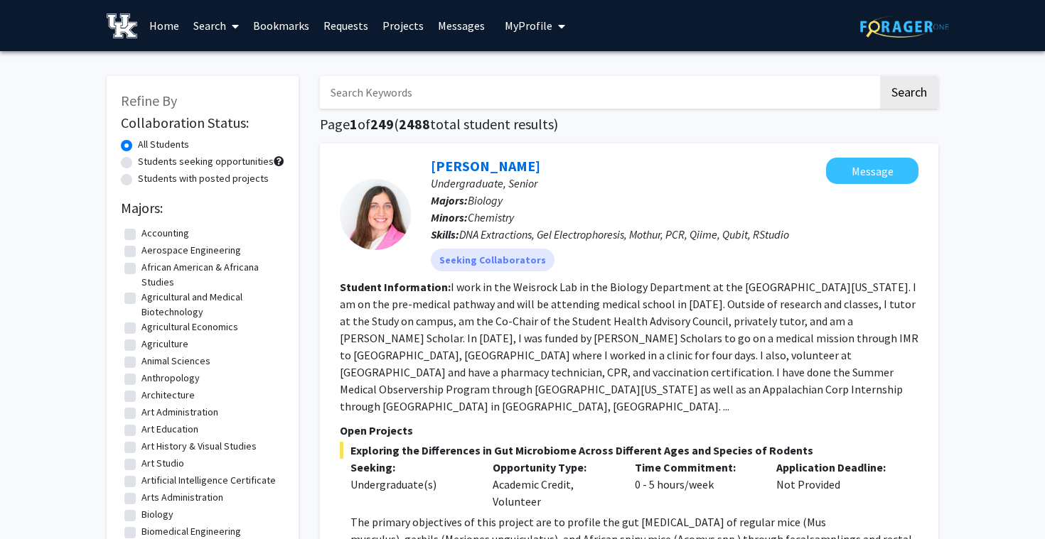
scroll to position [15, 0]
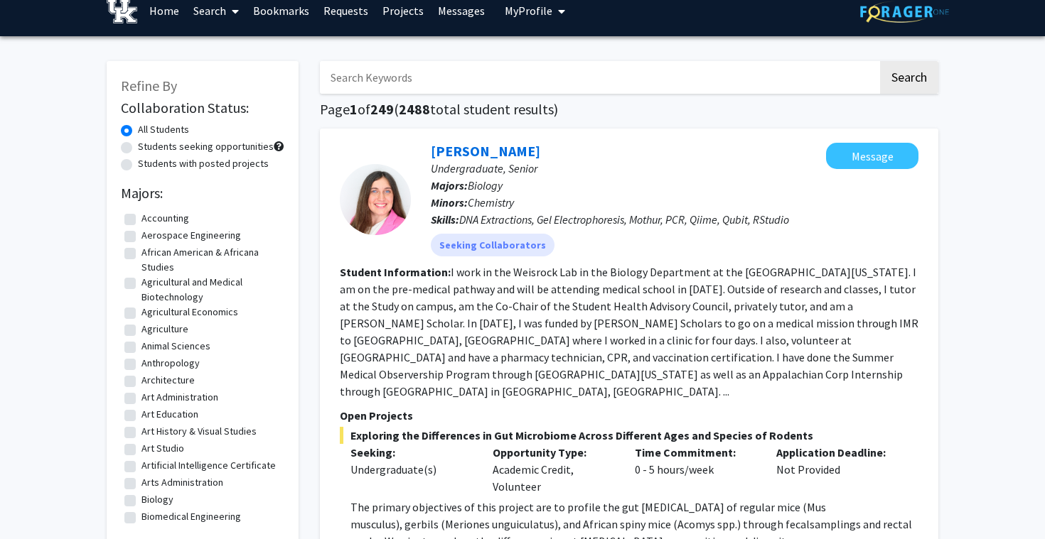
click at [230, 26] on span at bounding box center [232, 11] width 13 height 50
click at [236, 45] on span "Faculty/Staff" at bounding box center [238, 50] width 104 height 28
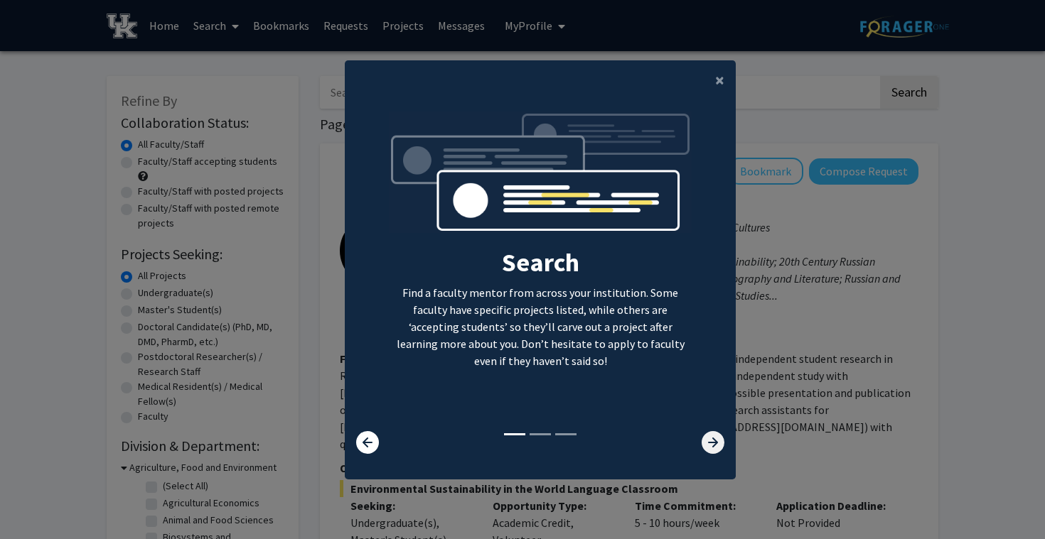
click at [715, 443] on icon at bounding box center [712, 442] width 23 height 23
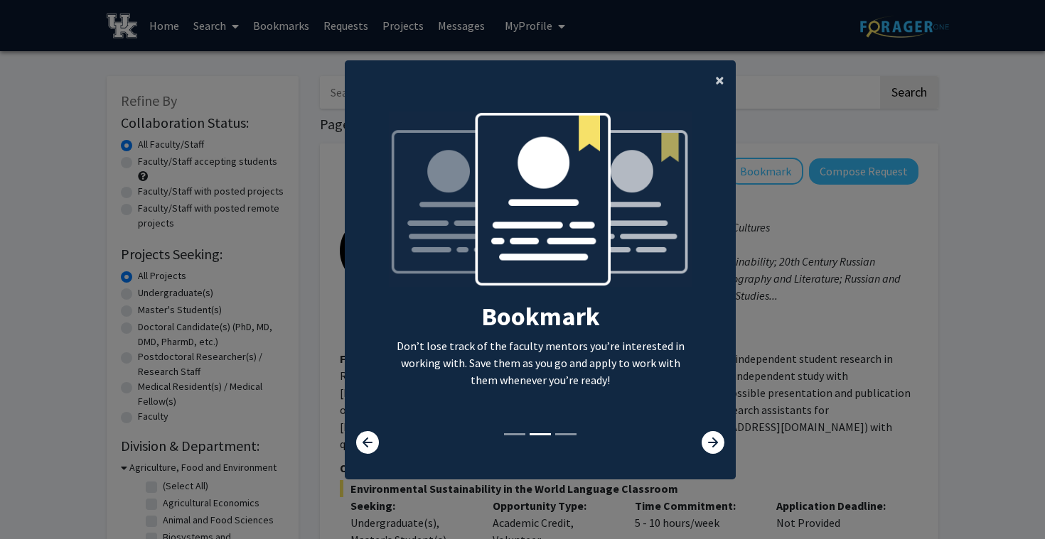
click at [714, 83] on button "×" at bounding box center [720, 80] width 32 height 40
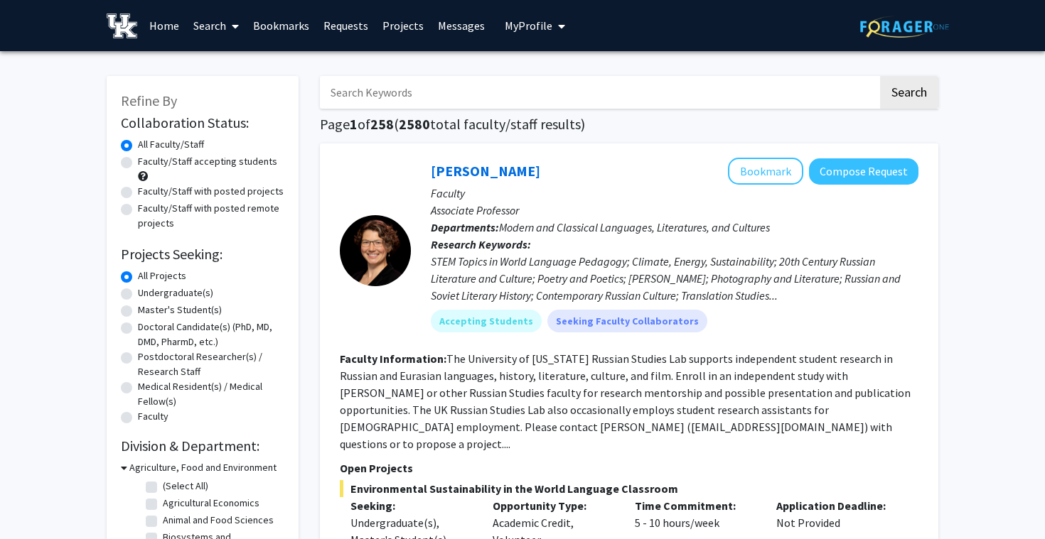
click at [675, 257] on div "STEM Topics in World Language Pedagogy; Climate, Energy, Sustainability; 20th C…" at bounding box center [675, 278] width 488 height 51
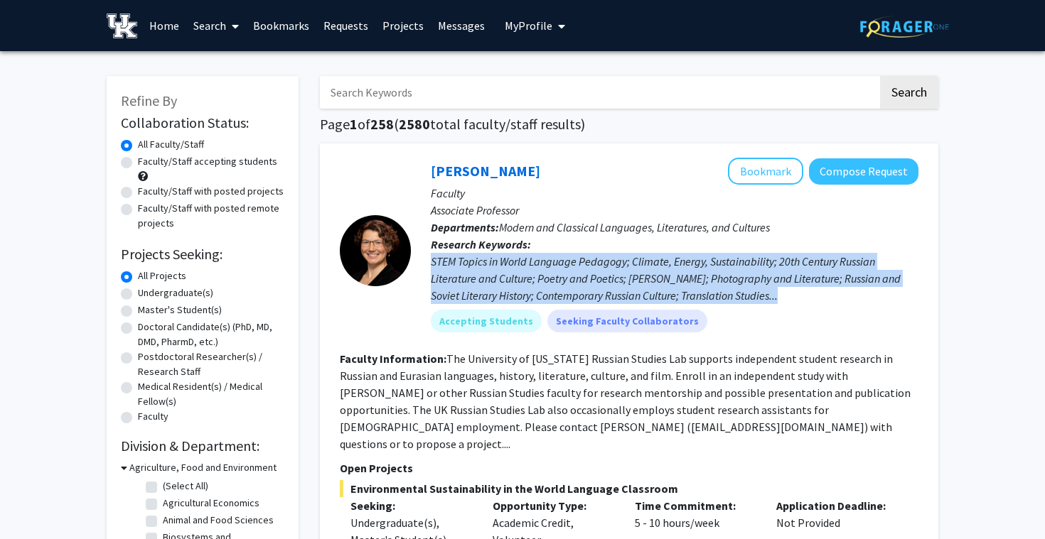
click at [197, 290] on label "Undergraduate(s)" at bounding box center [175, 293] width 75 height 15
click at [147, 290] on input "Undergraduate(s)" at bounding box center [142, 290] width 9 height 9
radio input "true"
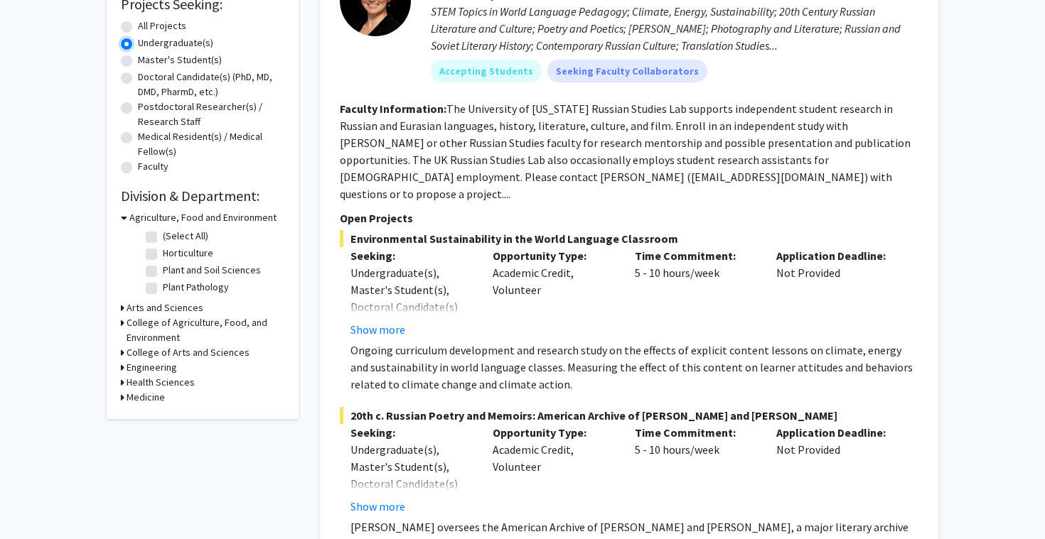
scroll to position [287, 0]
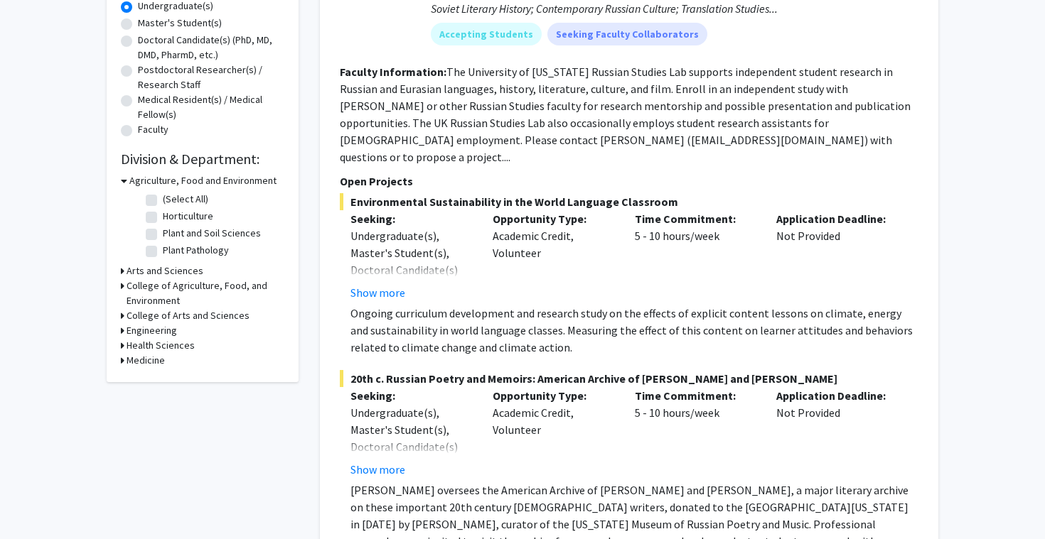
click at [185, 267] on h3 "Arts and Sciences" at bounding box center [165, 271] width 77 height 15
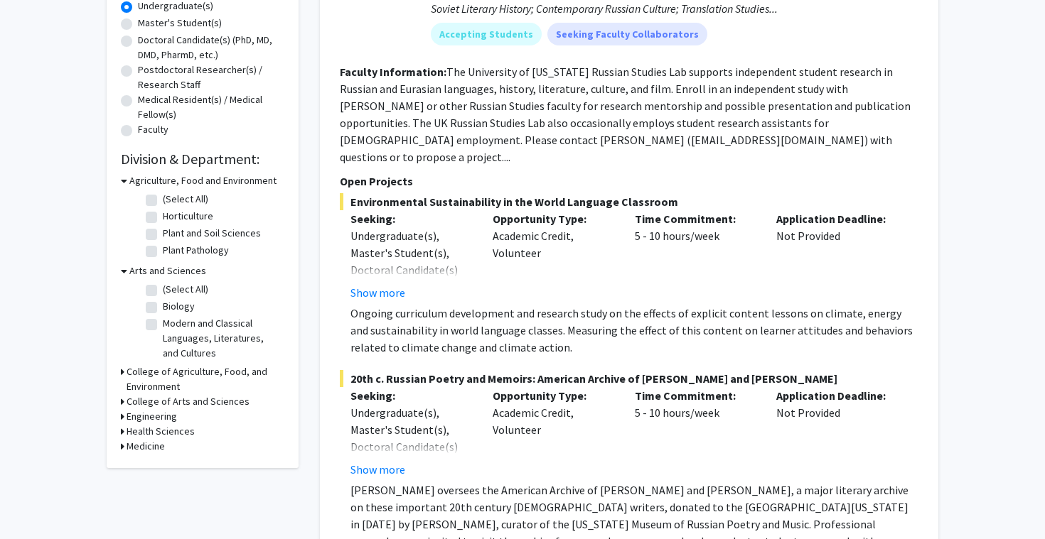
click at [185, 267] on h3 "Arts and Sciences" at bounding box center [167, 271] width 77 height 15
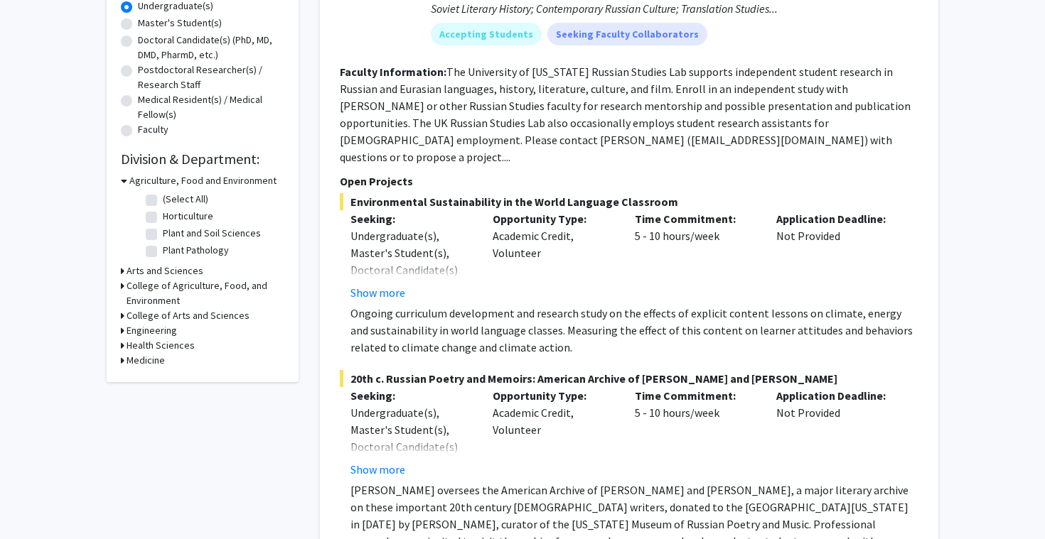
click at [163, 326] on h3 "Engineering" at bounding box center [152, 330] width 50 height 15
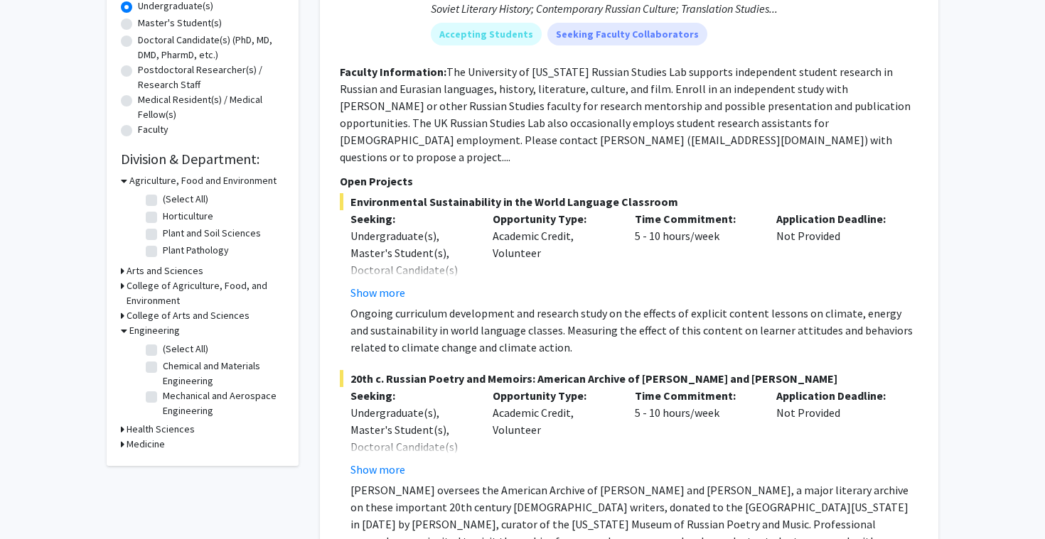
click at [163, 352] on label "(Select All)" at bounding box center [185, 349] width 45 height 15
click at [163, 351] on input "(Select All)" at bounding box center [167, 346] width 9 height 9
checkbox input "true"
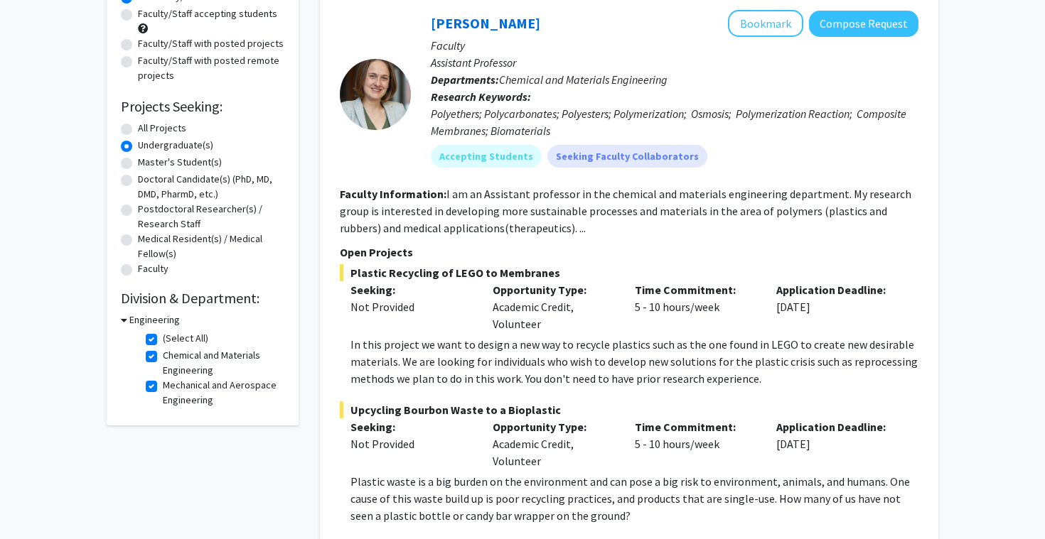
scroll to position [232, 0]
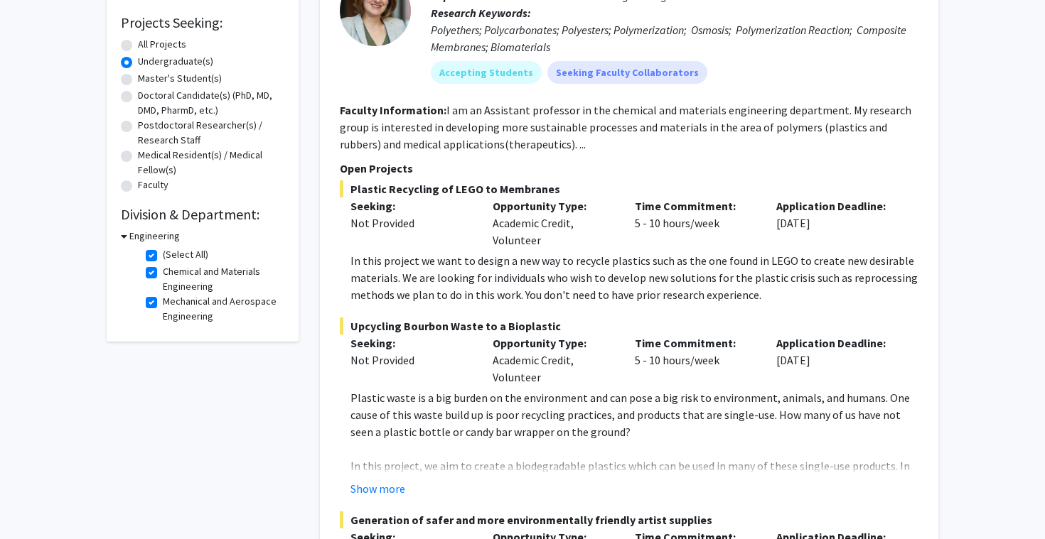
click at [163, 306] on label "Mechanical and Aerospace Engineering" at bounding box center [222, 309] width 118 height 30
click at [163, 303] on input "Mechanical and Aerospace Engineering" at bounding box center [167, 298] width 9 height 9
checkbox input "false"
checkbox input "true"
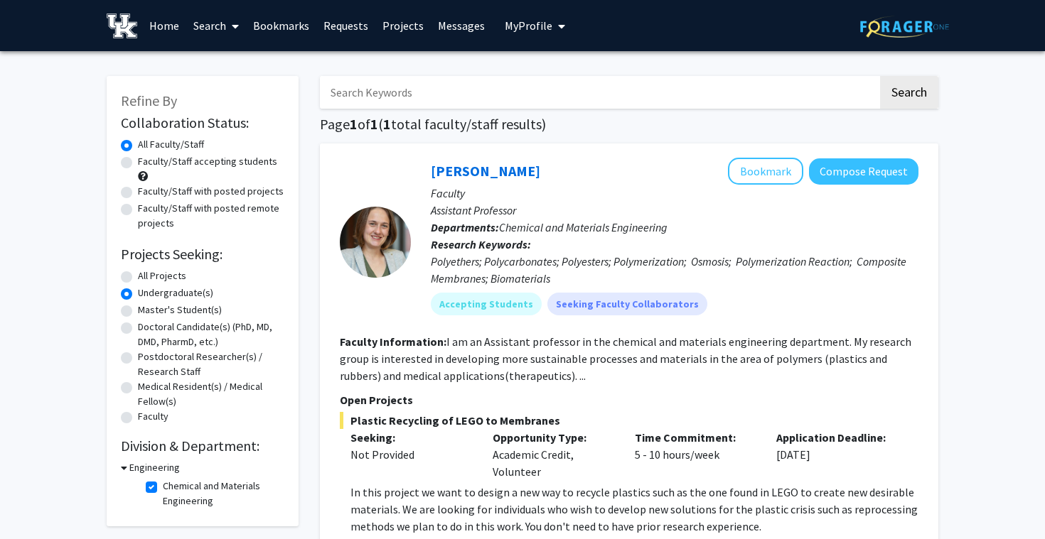
scroll to position [95, 0]
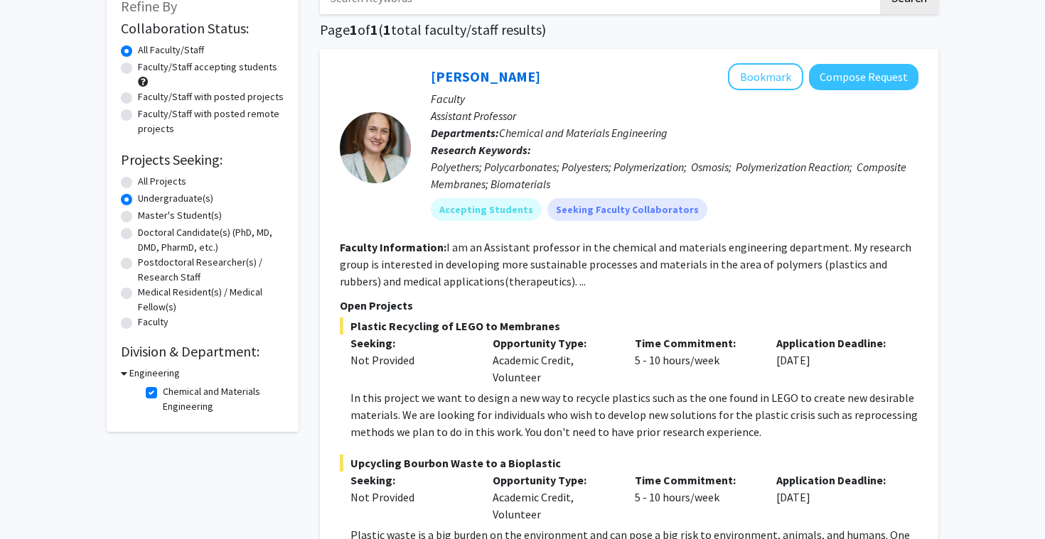
click at [163, 393] on label "Chemical and Materials Engineering" at bounding box center [222, 399] width 118 height 30
click at [163, 393] on input "Chemical and Materials Engineering" at bounding box center [167, 388] width 9 height 9
checkbox input "false"
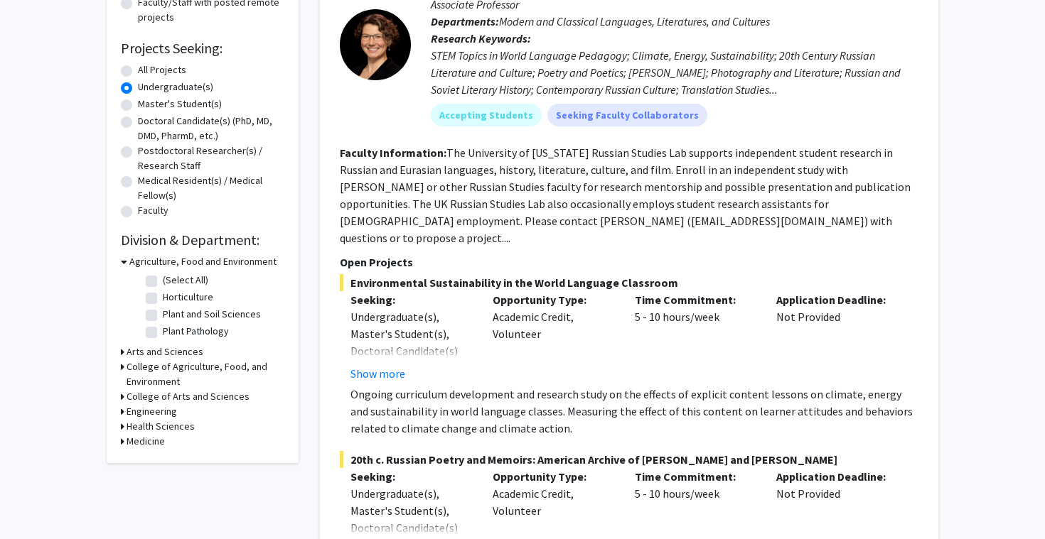
scroll to position [217, 0]
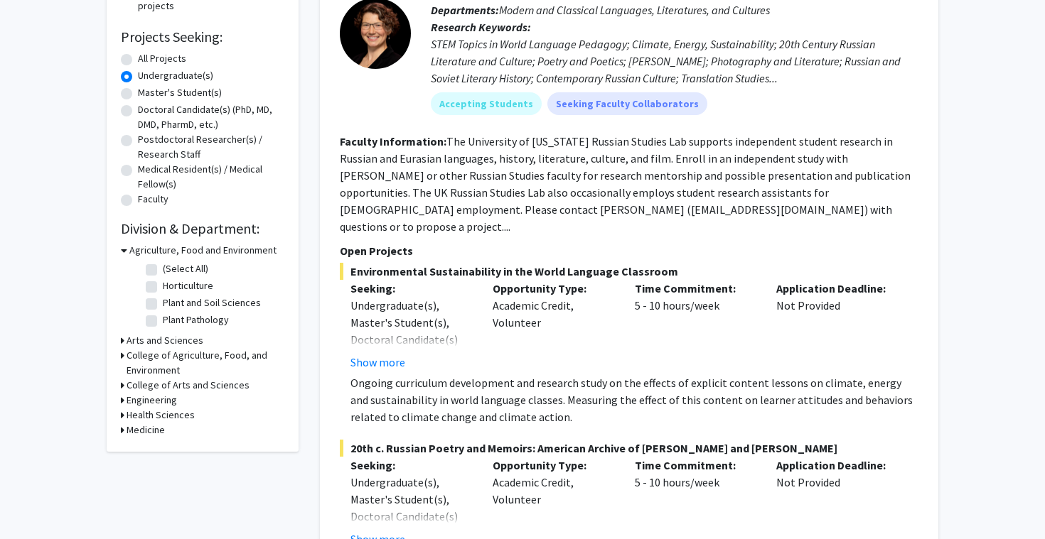
click at [189, 343] on h3 "Arts and Sciences" at bounding box center [165, 340] width 77 height 15
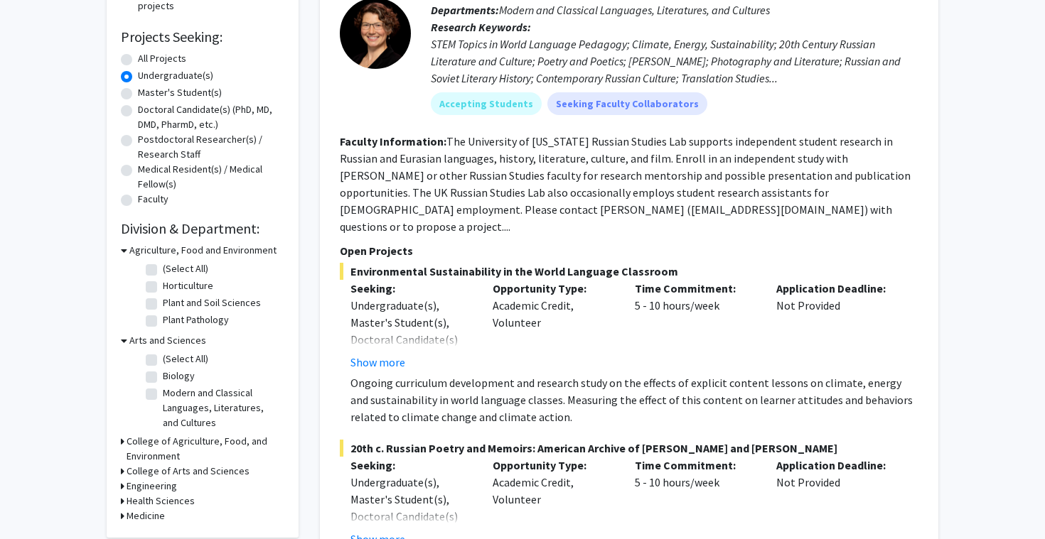
click at [185, 436] on h3 "College of Agriculture, Food, and Environment" at bounding box center [206, 449] width 158 height 30
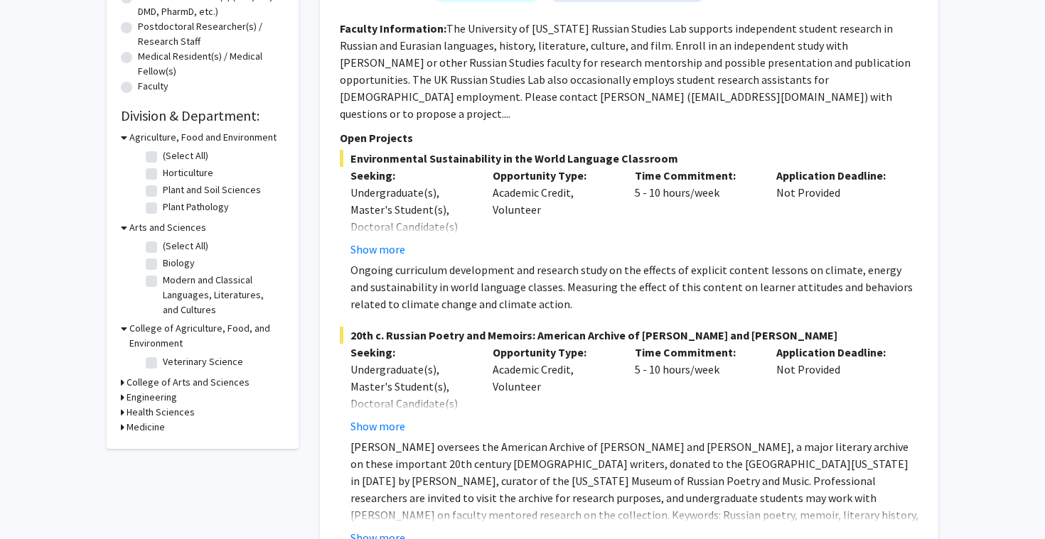
scroll to position [350, 0]
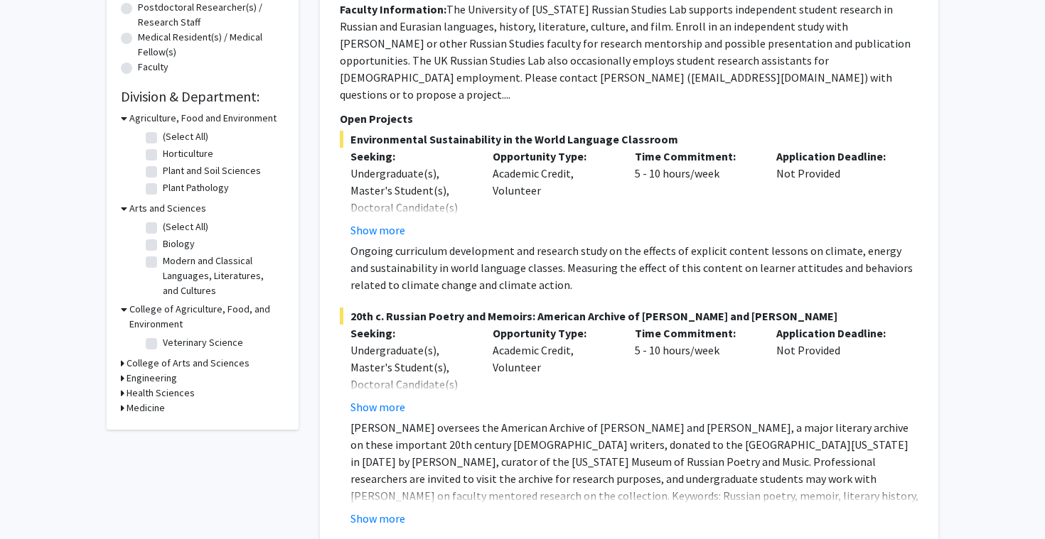
click at [151, 378] on h3 "Engineering" at bounding box center [152, 378] width 50 height 15
click at [162, 478] on h3 "Health Sciences" at bounding box center [161, 477] width 68 height 15
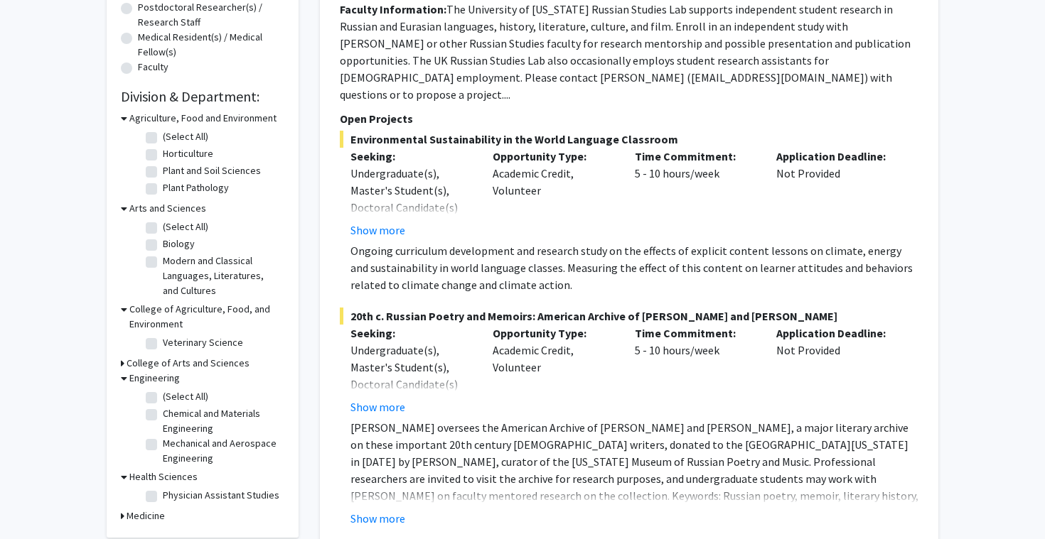
click at [158, 512] on h3 "Medicine" at bounding box center [146, 516] width 38 height 15
click at [163, 399] on label "(Select All)" at bounding box center [185, 396] width 45 height 15
click at [163, 399] on input "(Select All)" at bounding box center [167, 393] width 9 height 9
checkbox input "true"
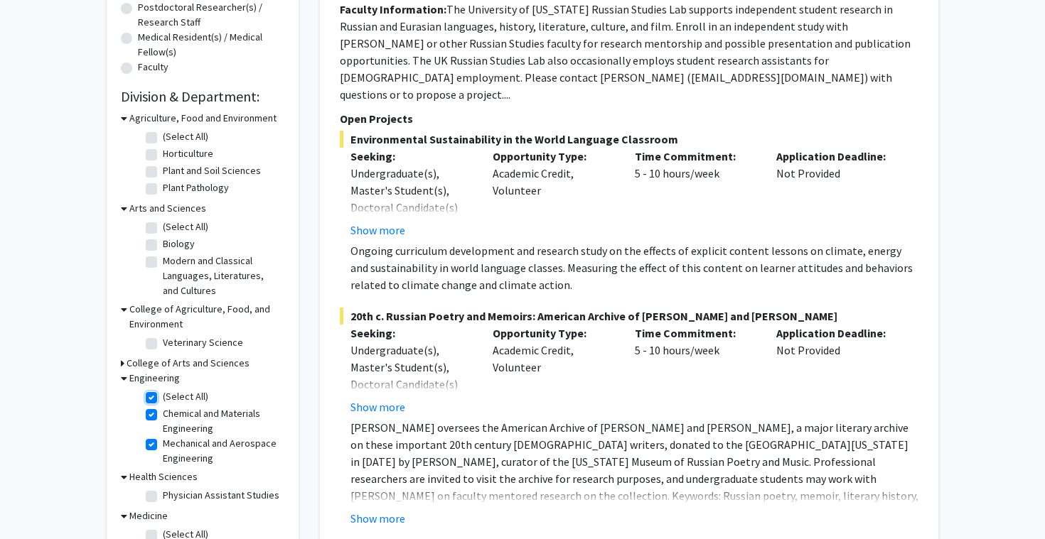
checkbox input "true"
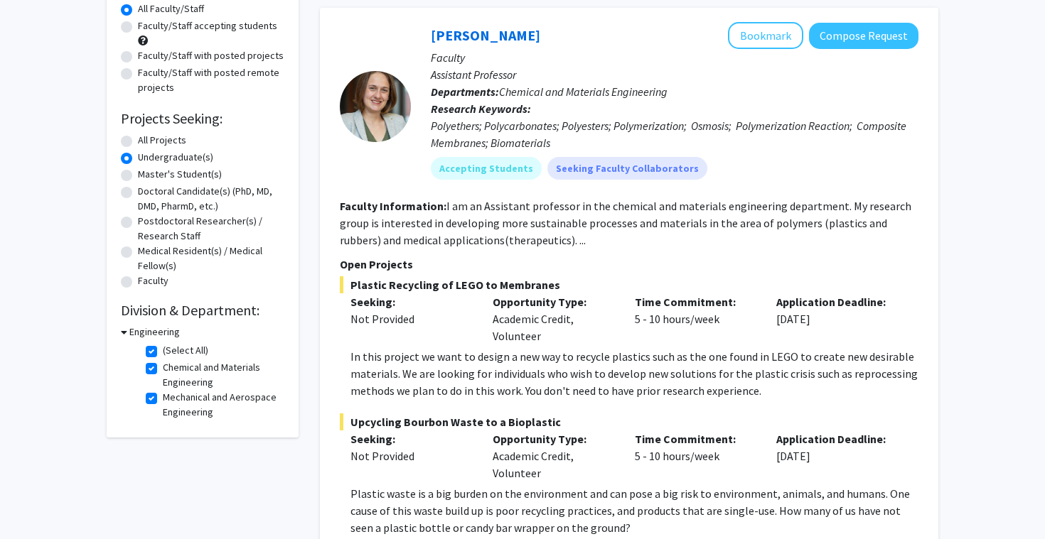
scroll to position [138, 0]
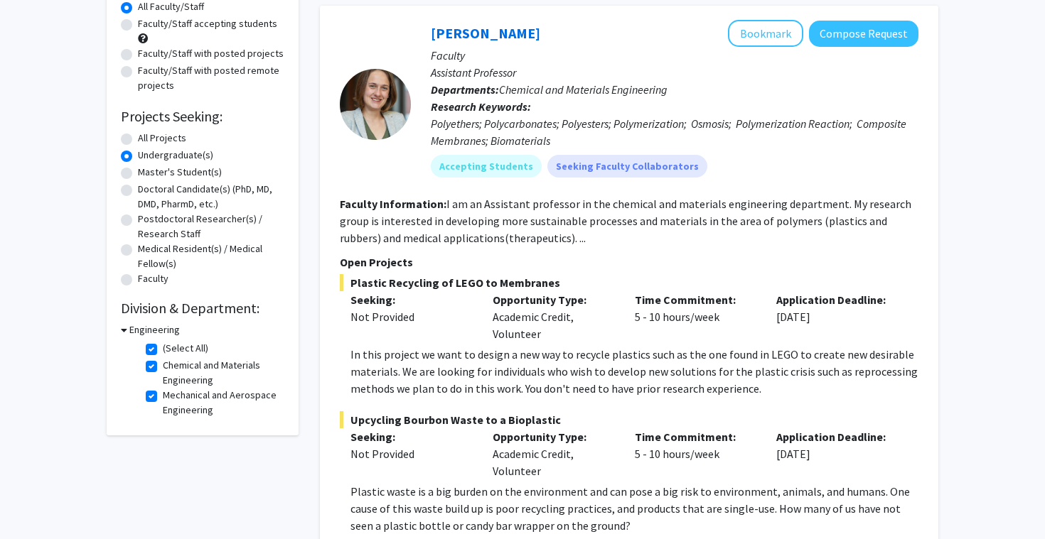
click at [532, 232] on fg-read-more "I am an Assistant professor in the chemical and materials engineering departmen…" at bounding box center [625, 221] width 571 height 48
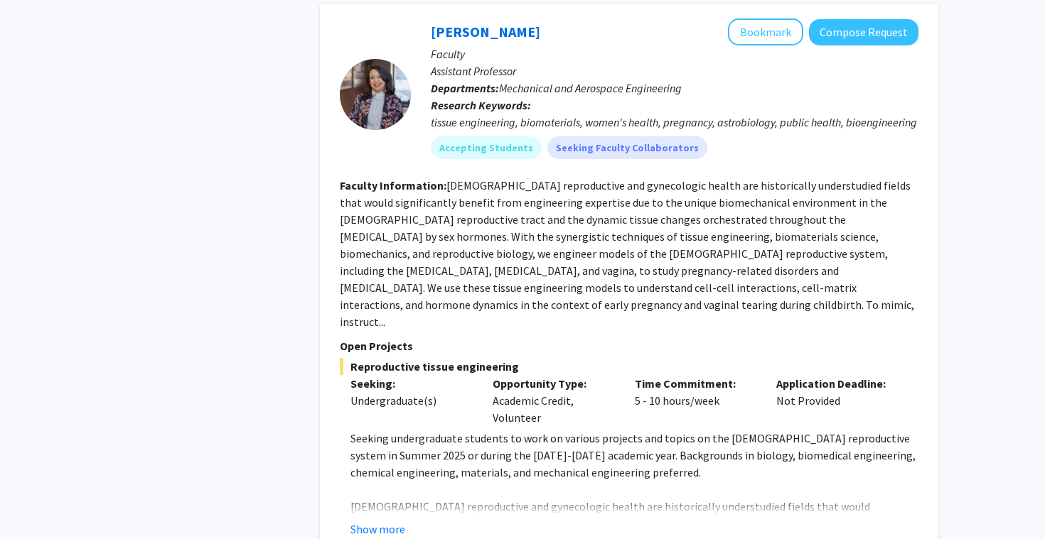
scroll to position [963, 0]
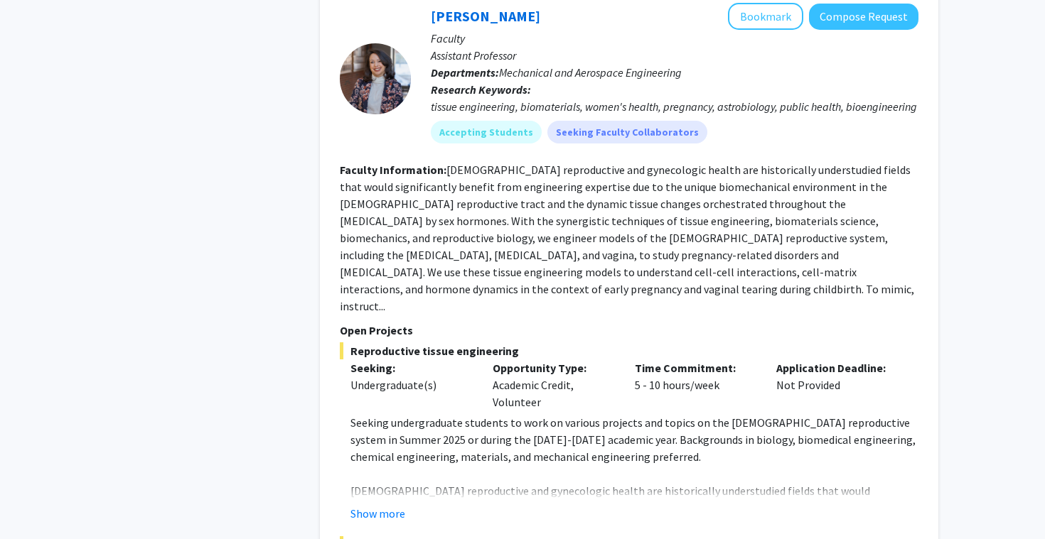
click at [532, 232] on fg-read-more "[DEMOGRAPHIC_DATA] reproductive and gynecologic health are historically underst…" at bounding box center [627, 238] width 574 height 151
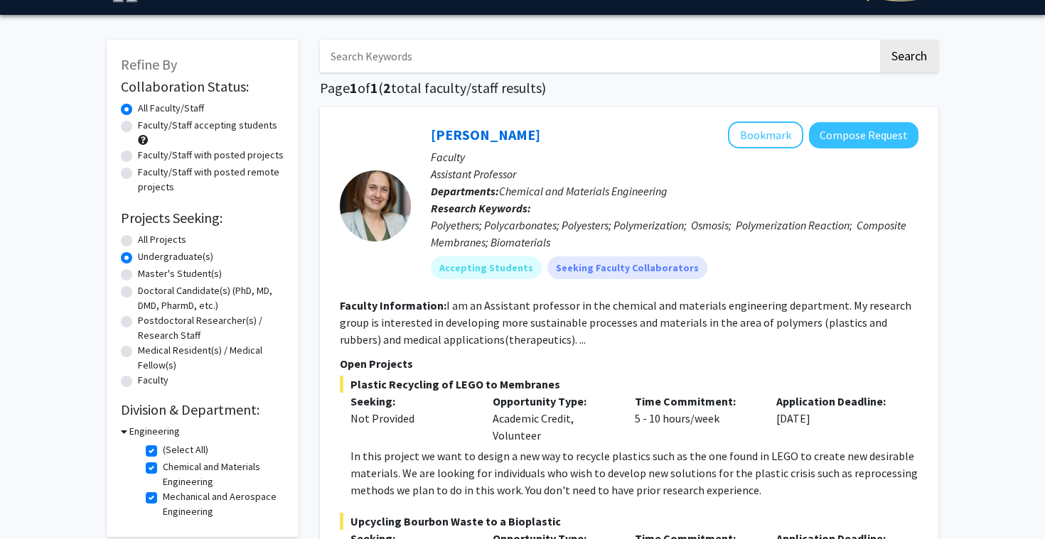
scroll to position [112, 0]
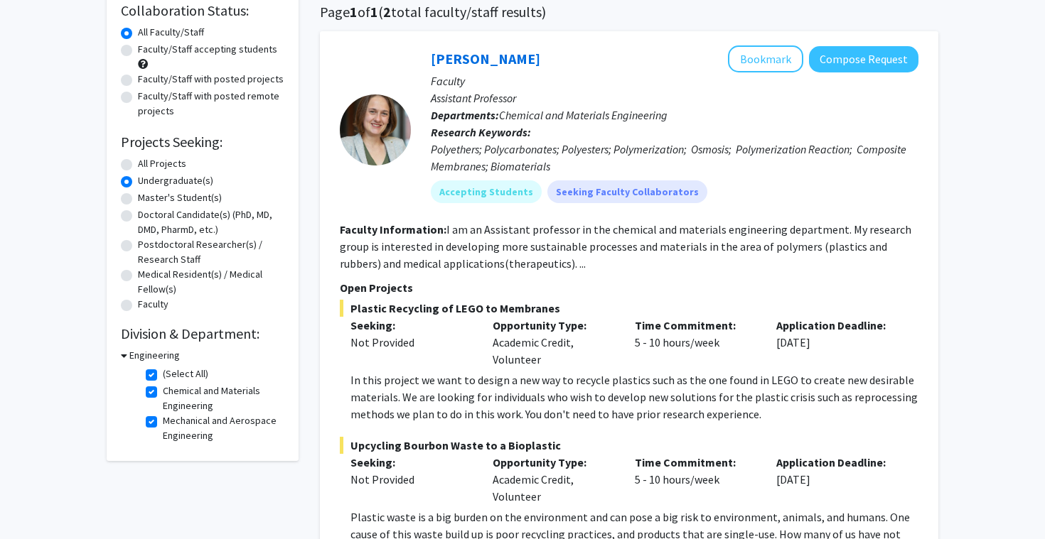
click at [163, 373] on label "(Select All)" at bounding box center [185, 374] width 45 height 15
click at [163, 373] on input "(Select All)" at bounding box center [167, 371] width 9 height 9
checkbox input "false"
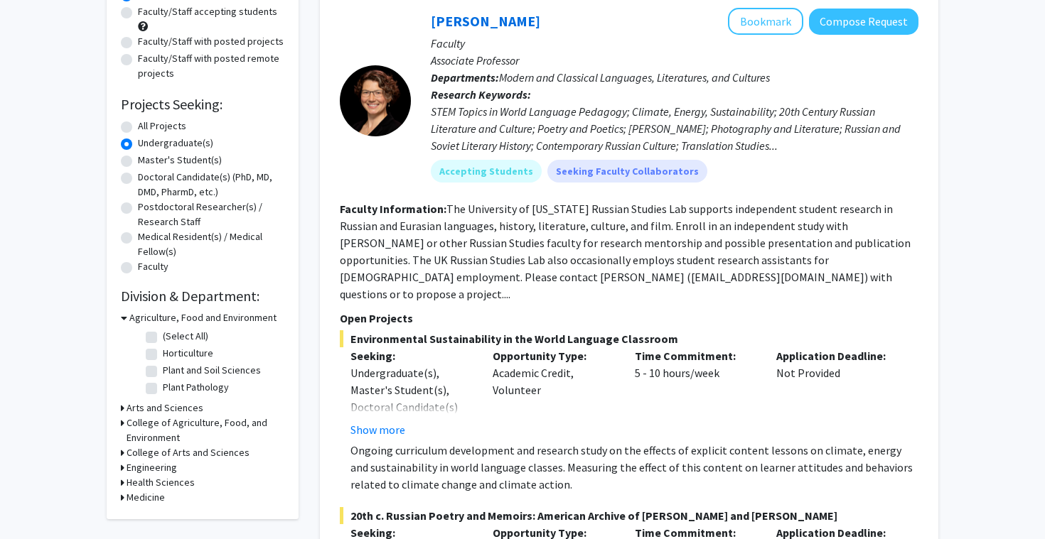
scroll to position [161, 0]
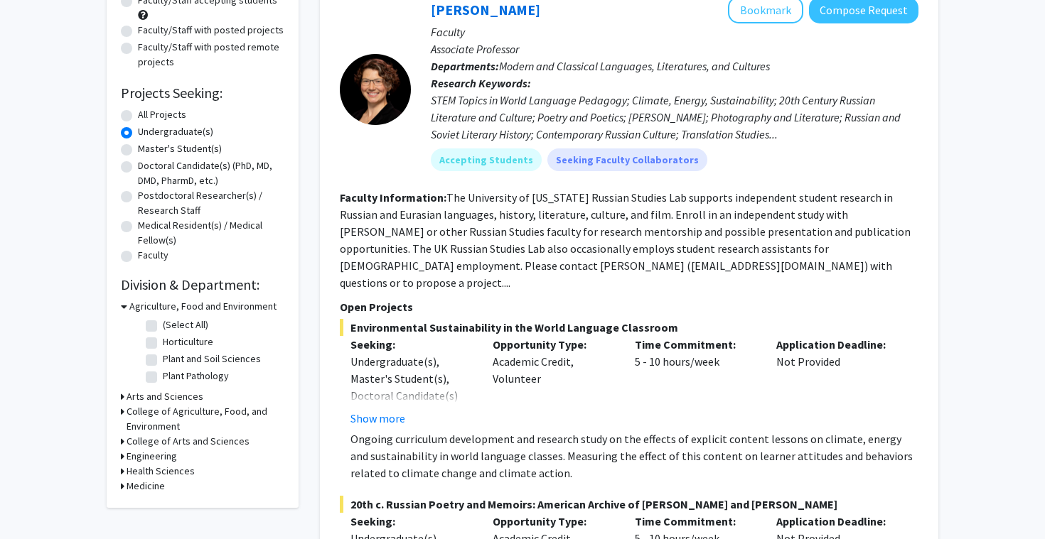
click at [185, 399] on h3 "Arts and Sciences" at bounding box center [165, 396] width 77 height 15
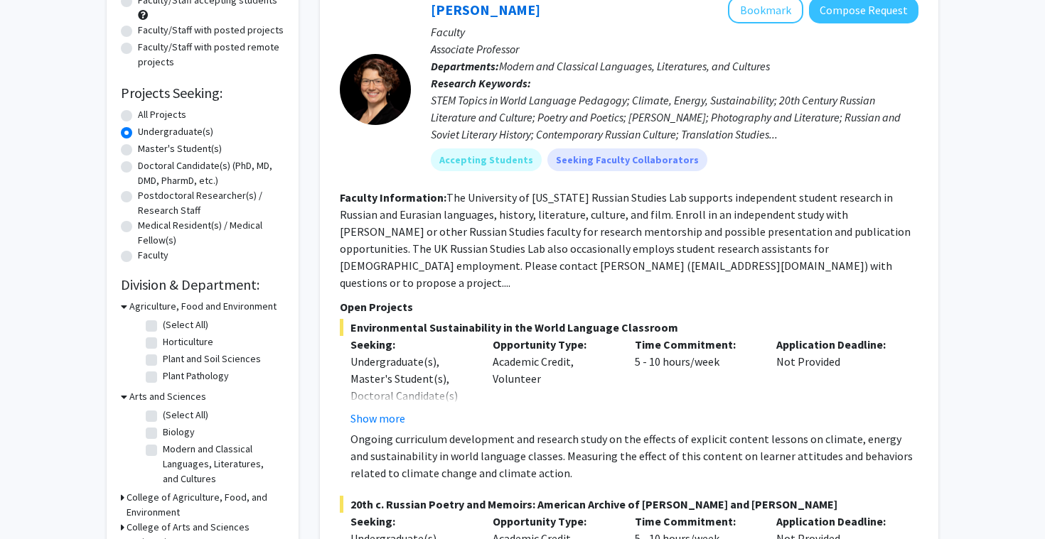
click at [163, 413] on label "(Select All)" at bounding box center [185, 415] width 45 height 15
click at [163, 413] on input "(Select All)" at bounding box center [167, 412] width 9 height 9
checkbox input "true"
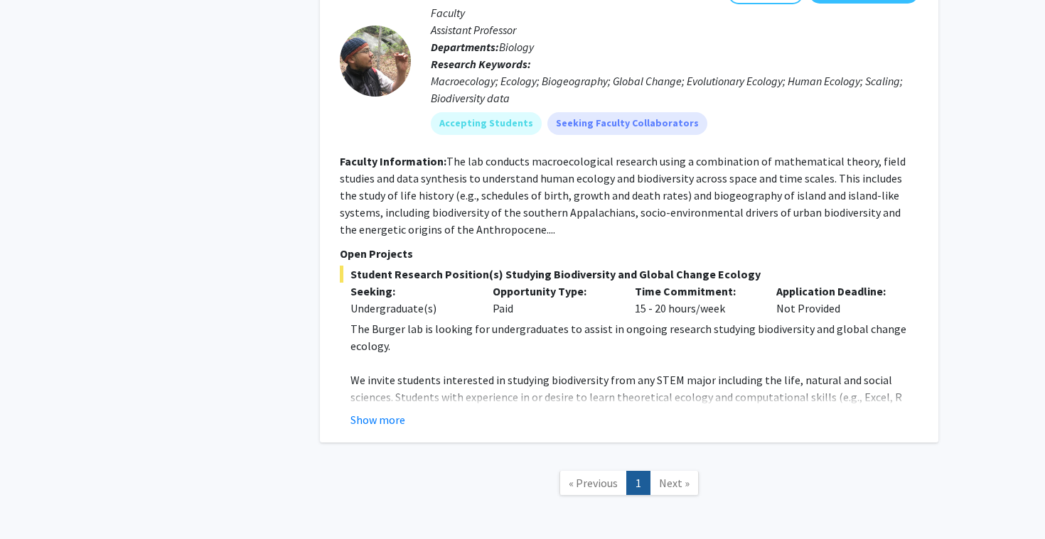
scroll to position [1944, 0]
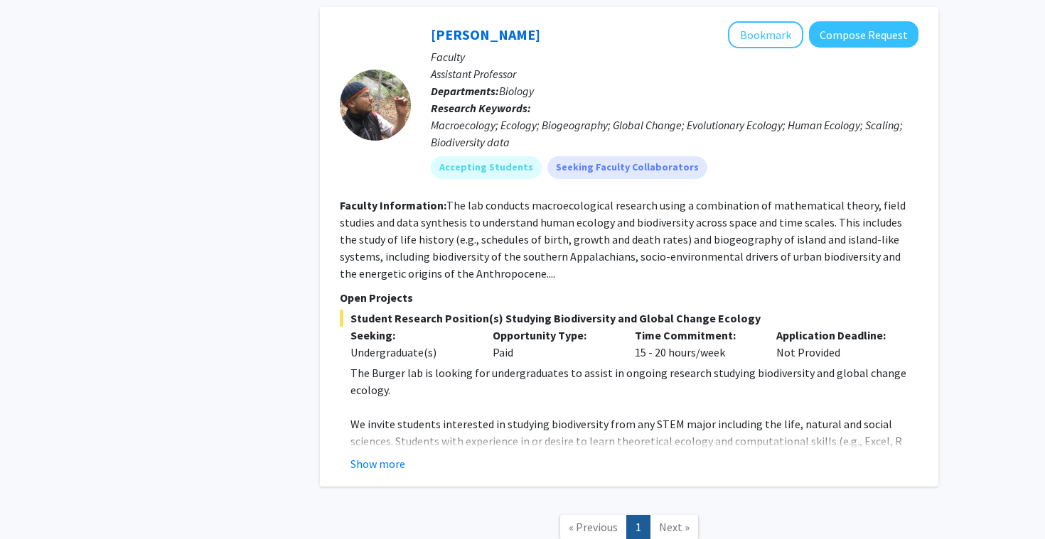
click at [669, 520] on span "Next »" at bounding box center [674, 527] width 31 height 14
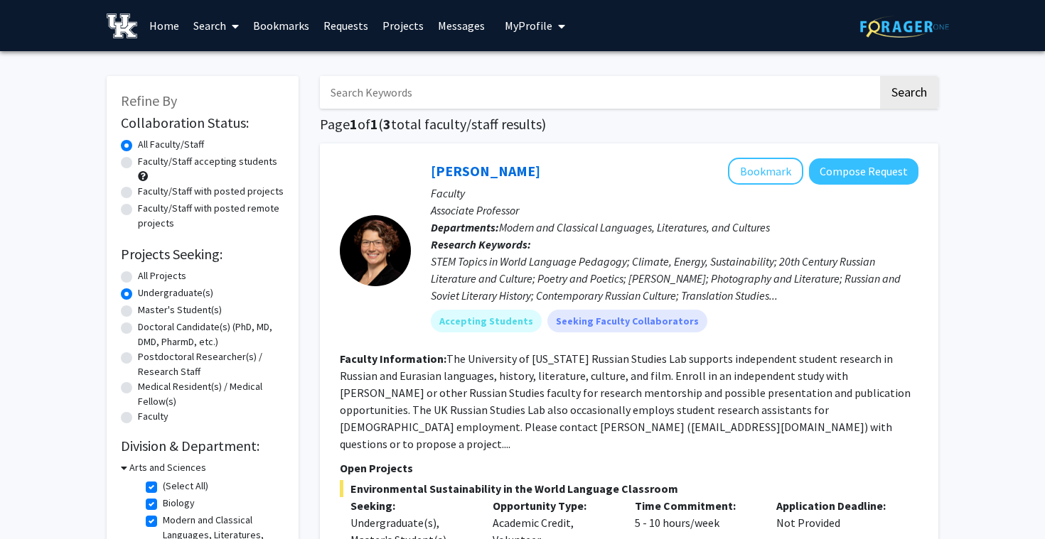
scroll to position [95, 0]
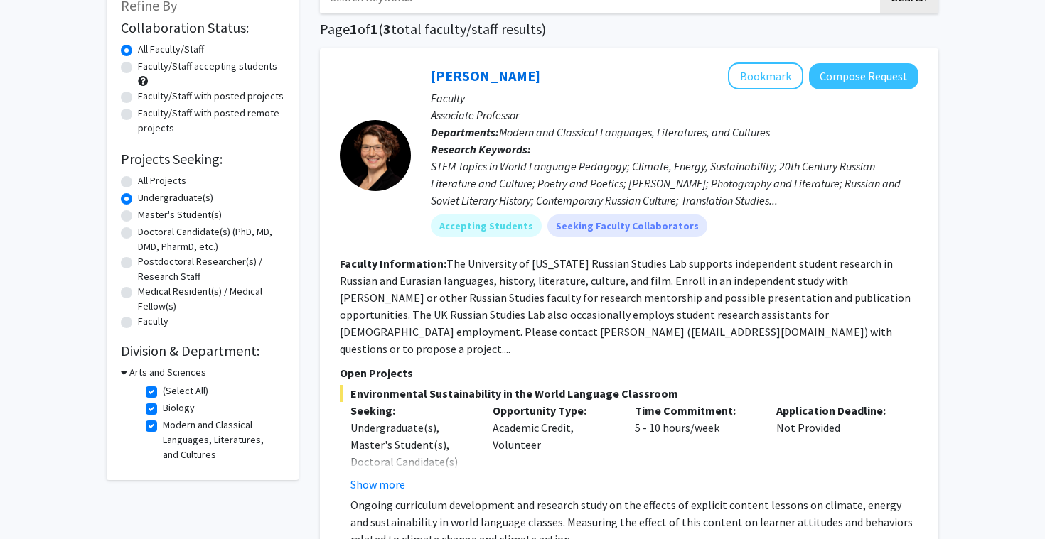
click at [163, 391] on label "(Select All)" at bounding box center [185, 391] width 45 height 15
click at [163, 391] on input "(Select All)" at bounding box center [167, 388] width 9 height 9
checkbox input "false"
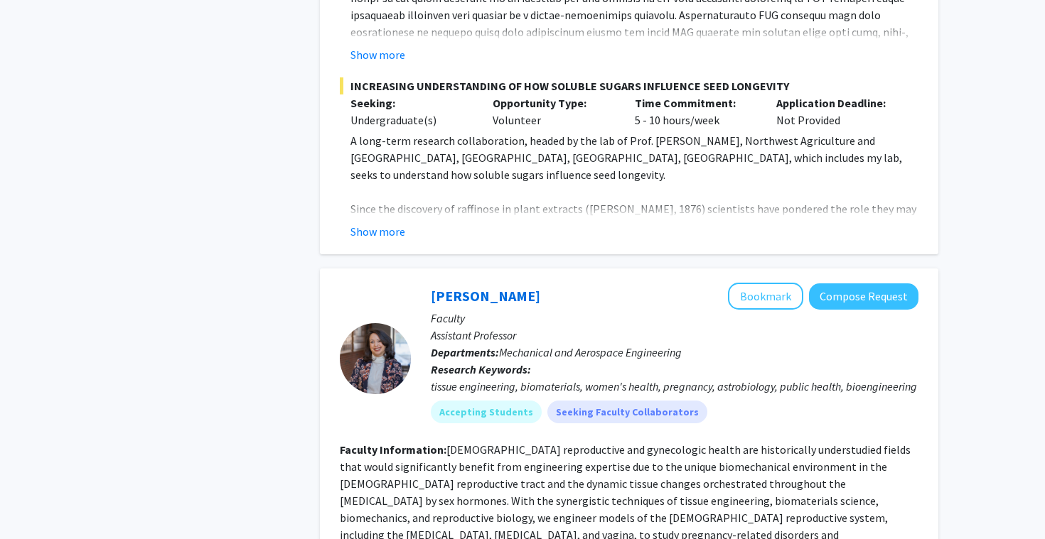
scroll to position [3444, 0]
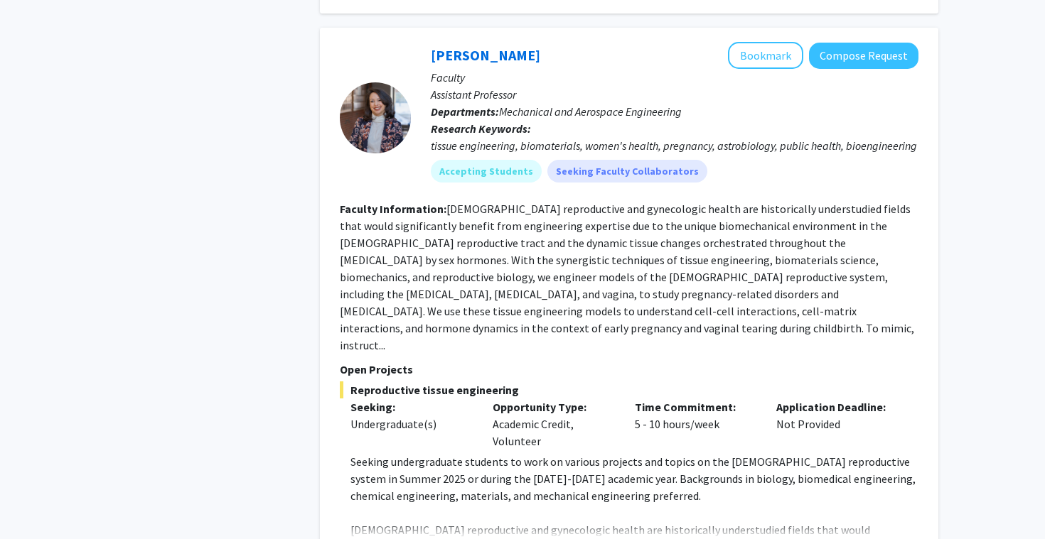
click at [512, 453] on p "Seeking undergraduate students to work on various projects and topics on the [D…" at bounding box center [634, 478] width 568 height 51
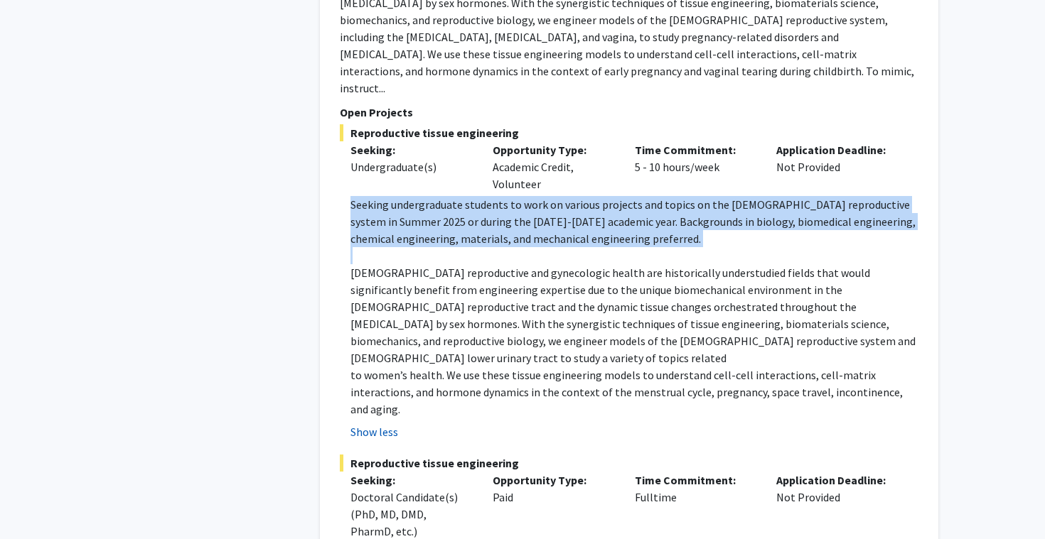
scroll to position [3786, 0]
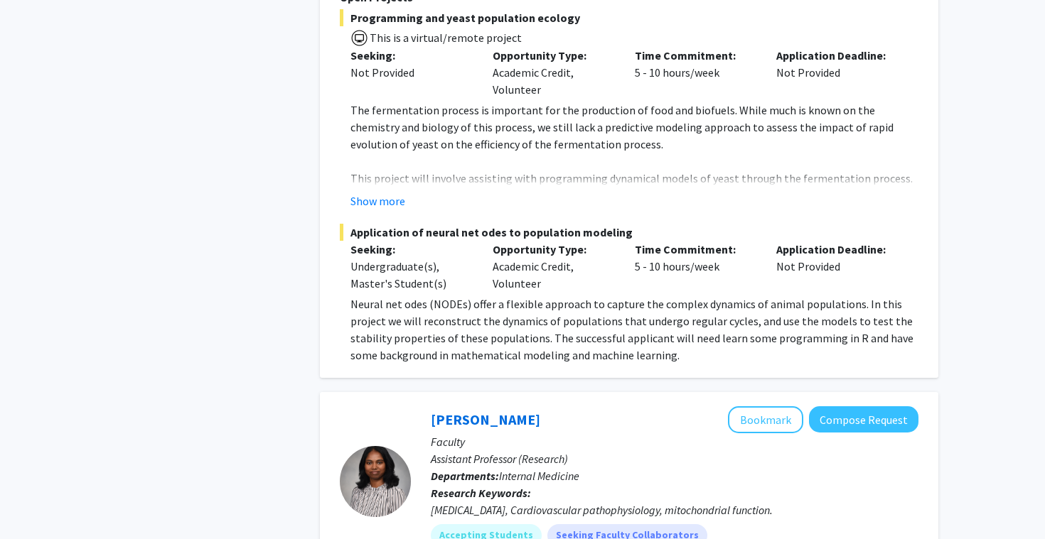
scroll to position [7487, 0]
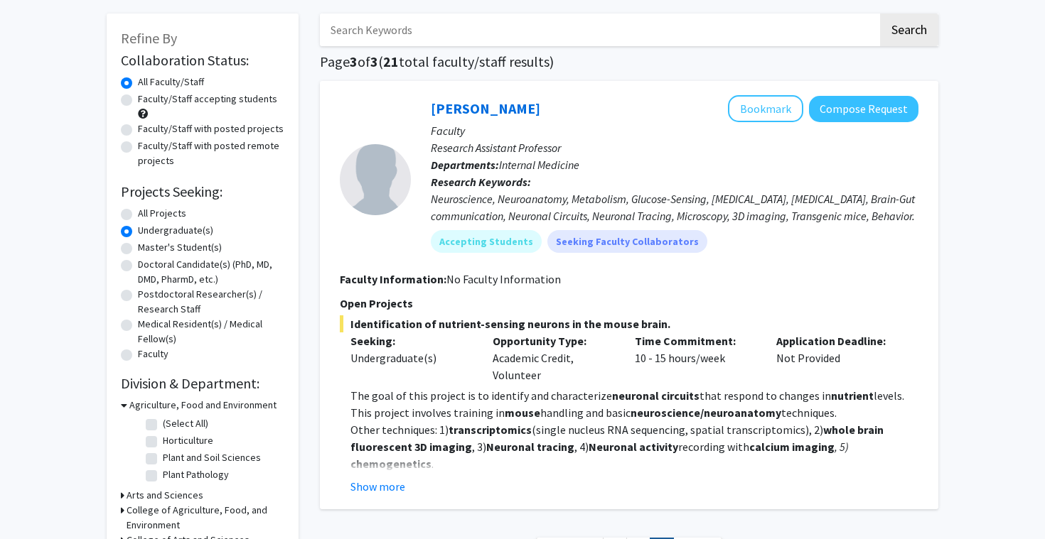
scroll to position [205, 0]
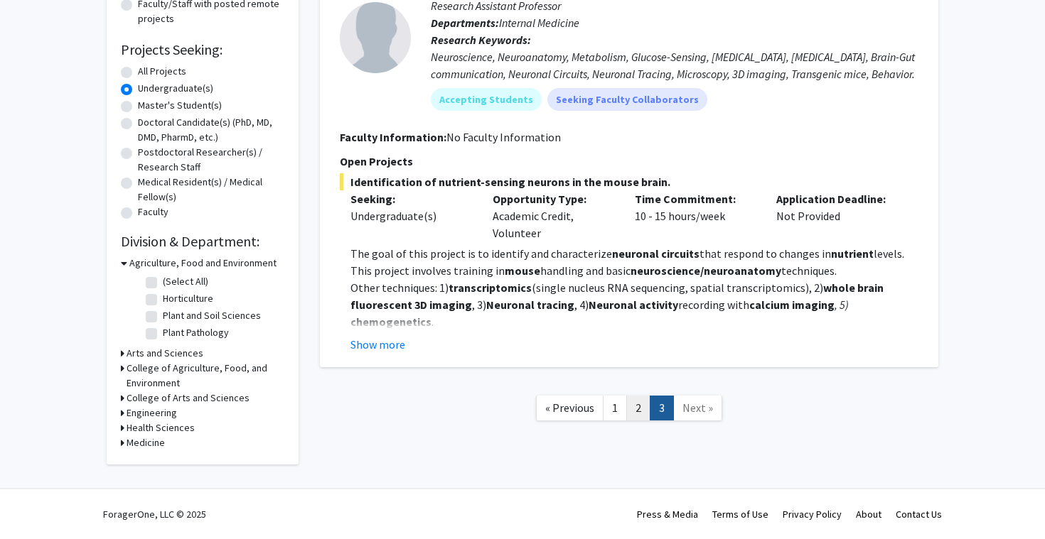
click at [637, 414] on link "2" at bounding box center [638, 408] width 24 height 25
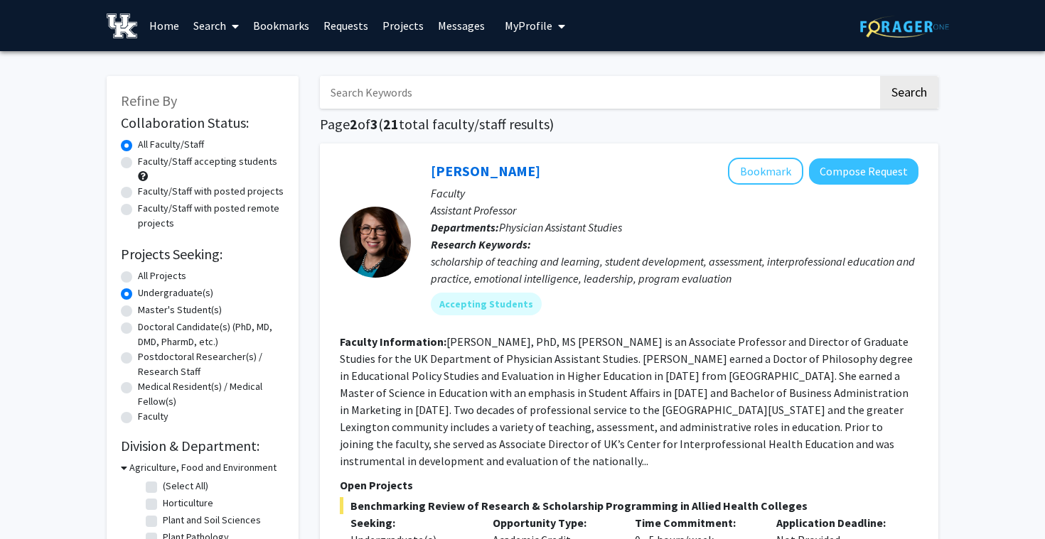
click at [164, 24] on link "Home" at bounding box center [164, 26] width 44 height 50
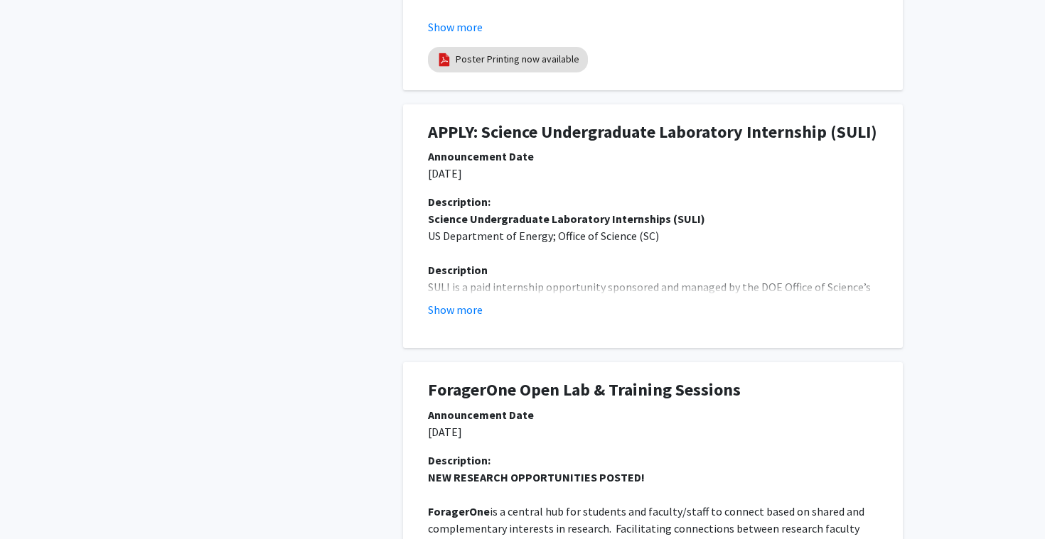
scroll to position [660, 0]
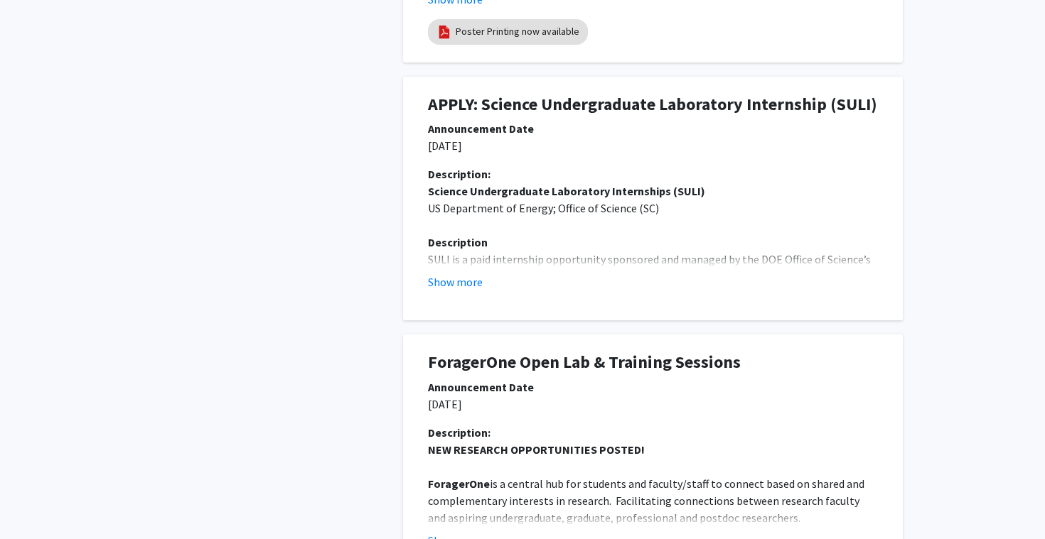
click at [471, 291] on div "Description: Science Undergraduate Laboratory Internships (SULI) US Department …" at bounding box center [652, 234] width 471 height 136
click at [461, 284] on button "Show more" at bounding box center [455, 282] width 55 height 17
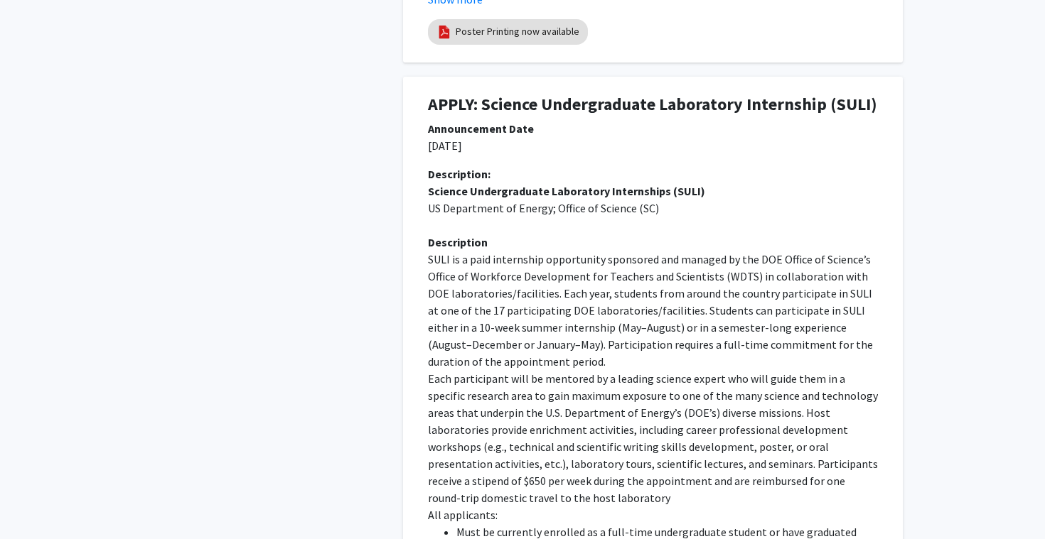
click at [461, 284] on p "SULI is a paid internship opportunity sponsored and managed by the DOE Office o…" at bounding box center [653, 310] width 450 height 119
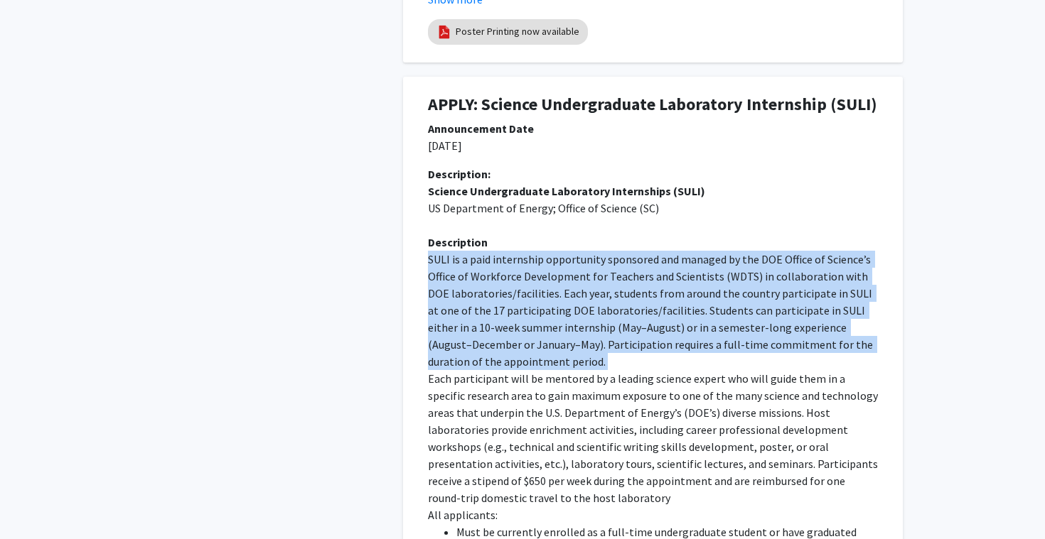
click at [461, 284] on p "SULI is a paid internship opportunity sponsored and managed by the DOE Office o…" at bounding box center [653, 310] width 450 height 119
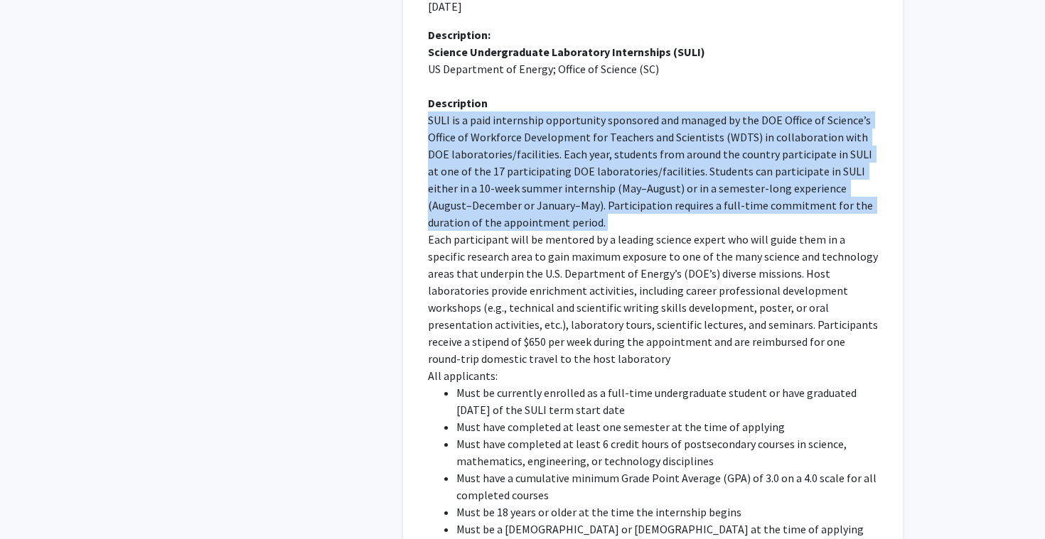
scroll to position [849, 0]
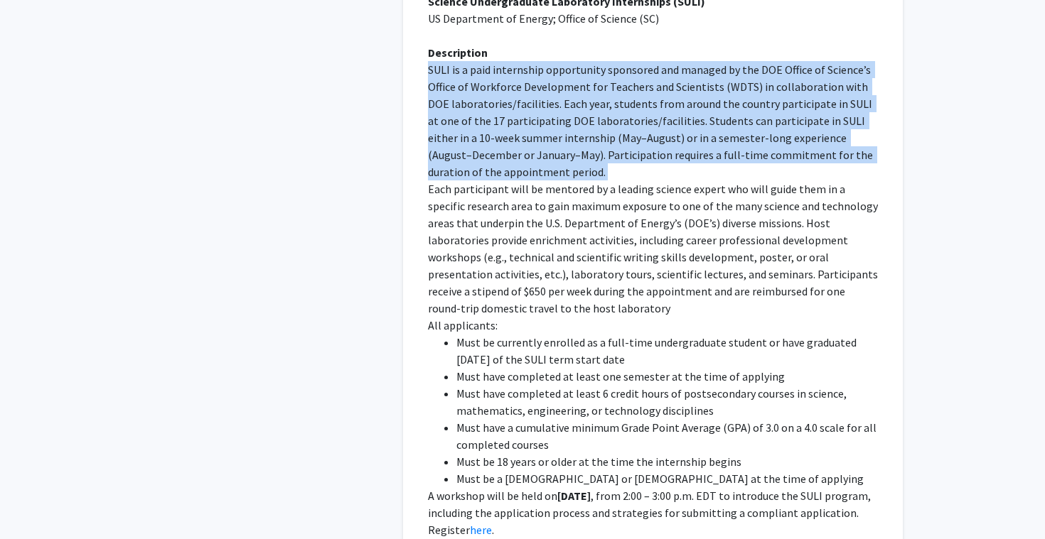
click at [496, 247] on p "Each participant will be mentored by a leading science expert who will guide th…" at bounding box center [653, 249] width 450 height 136
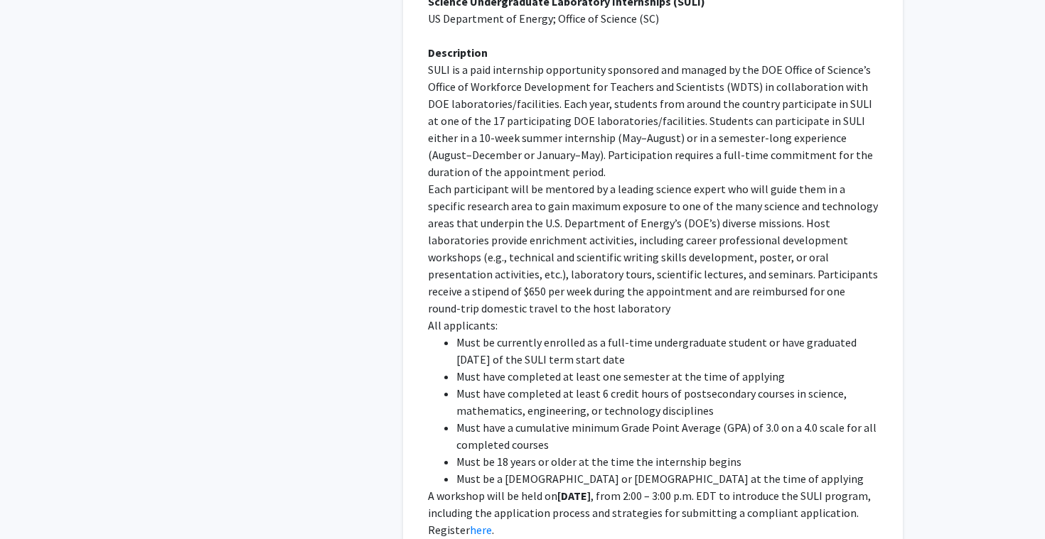
click at [496, 247] on p "Each participant will be mentored by a leading science expert who will guide th…" at bounding box center [653, 249] width 450 height 136
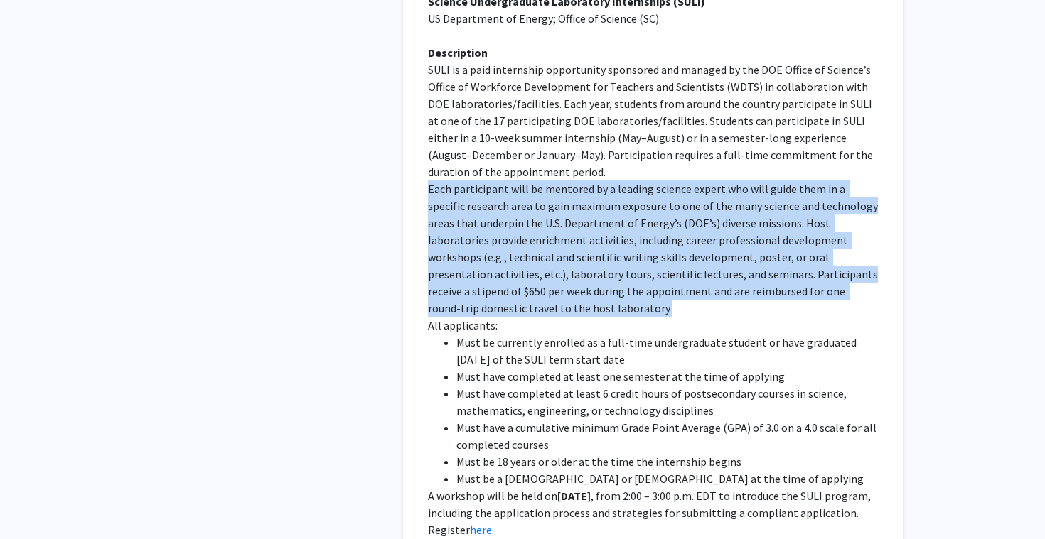
click at [572, 244] on p "Each participant will be mentored by a leading science expert who will guide th…" at bounding box center [653, 249] width 450 height 136
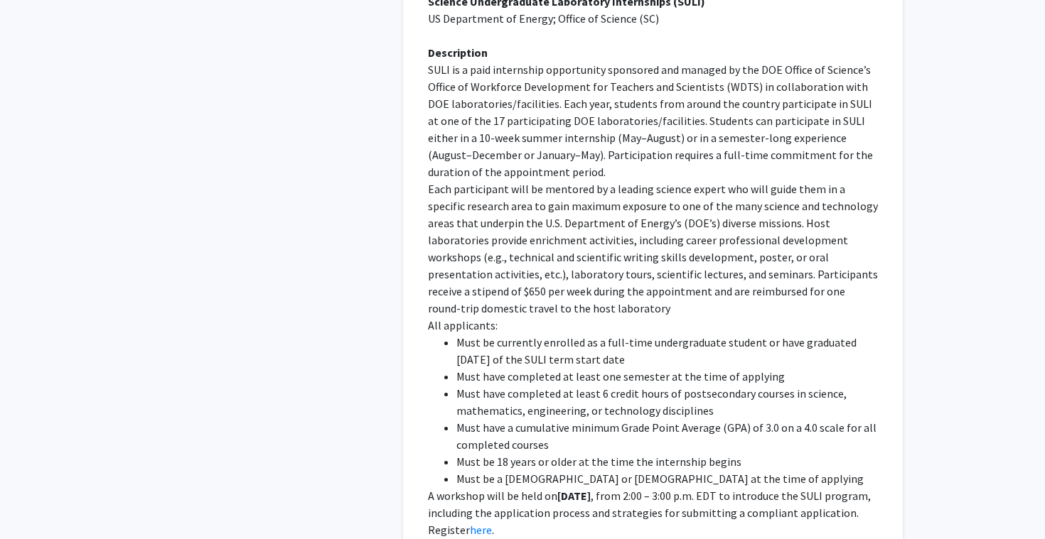
click at [572, 244] on p "Each participant will be mentored by a leading science expert who will guide th…" at bounding box center [653, 249] width 450 height 136
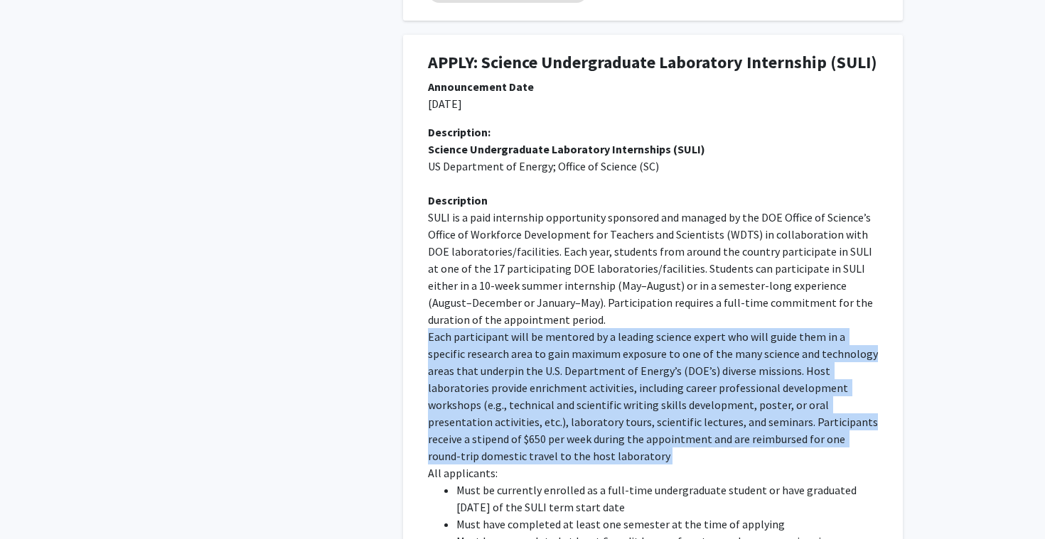
scroll to position [498, 0]
